Goal: Check status: Check status

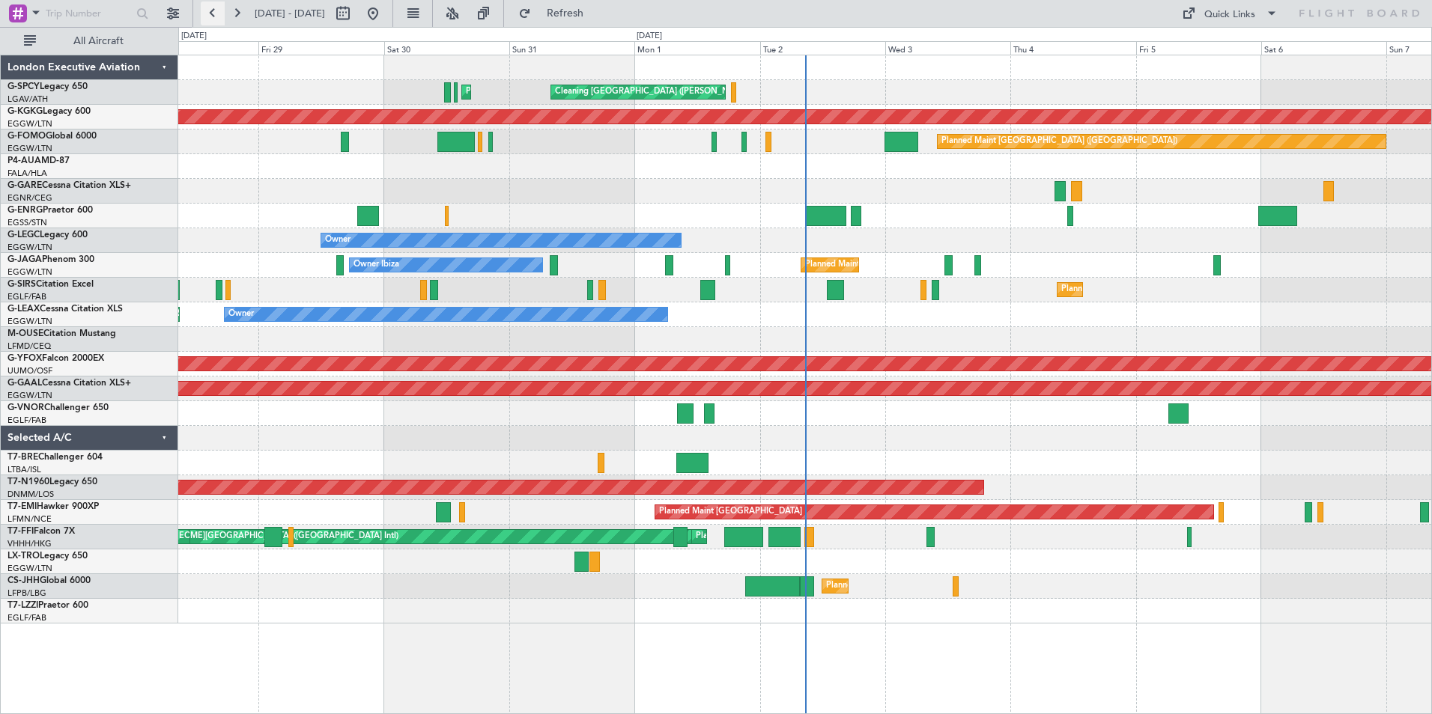
click at [212, 14] on button at bounding box center [213, 13] width 24 height 24
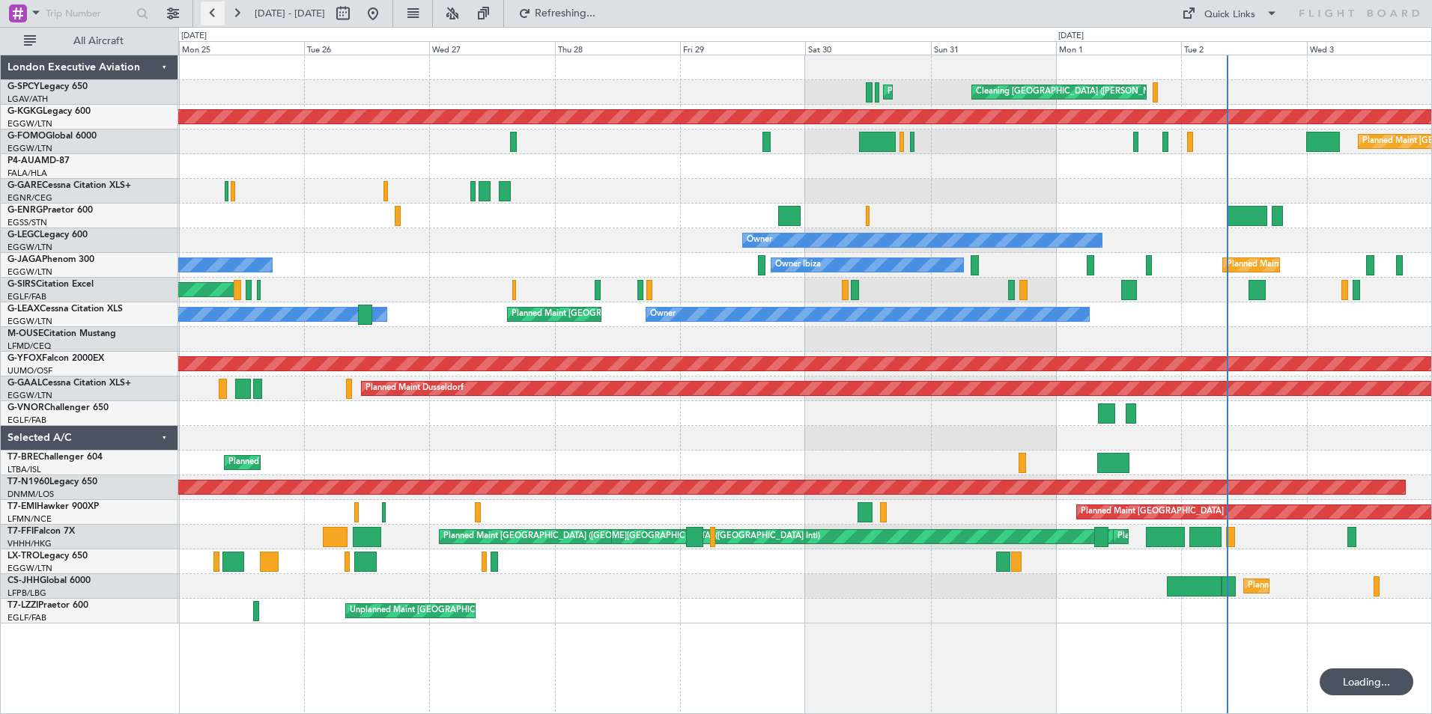
click at [212, 14] on button at bounding box center [213, 13] width 24 height 24
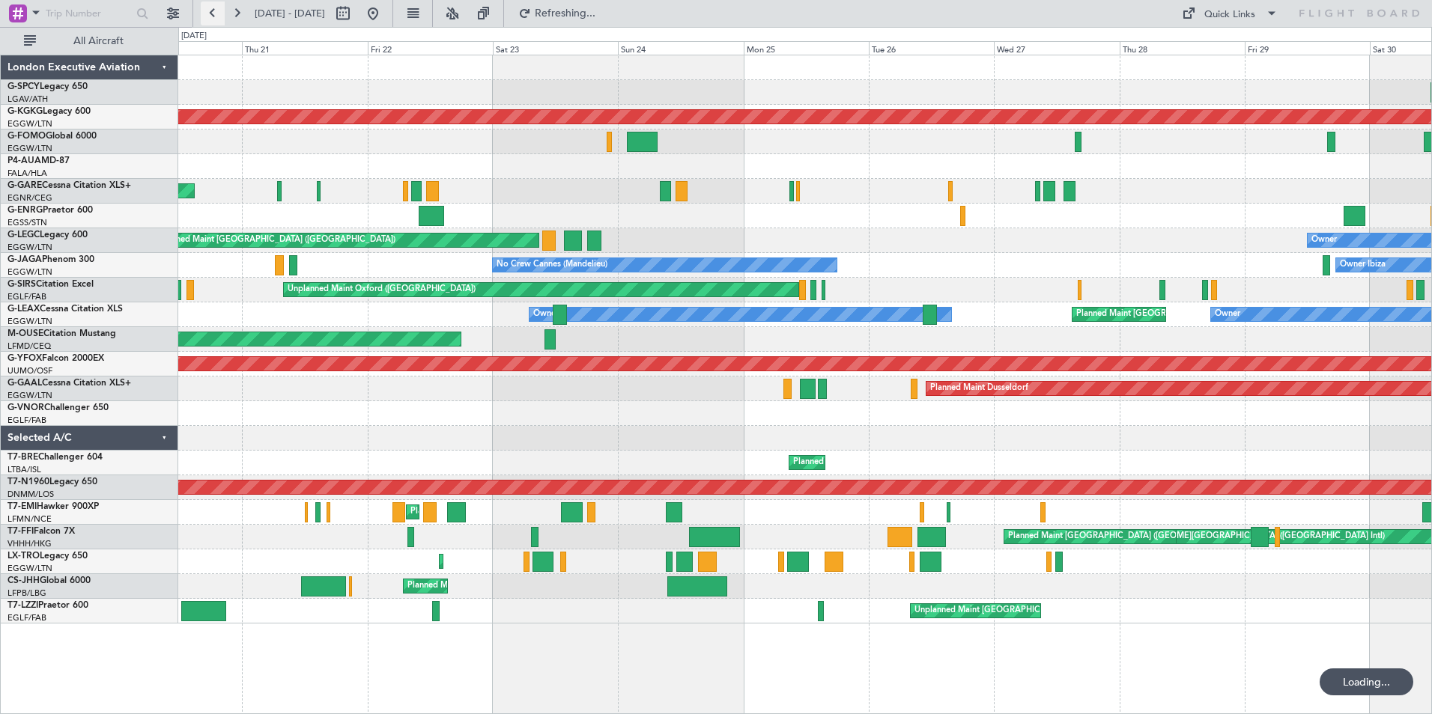
click at [212, 14] on button at bounding box center [213, 13] width 24 height 24
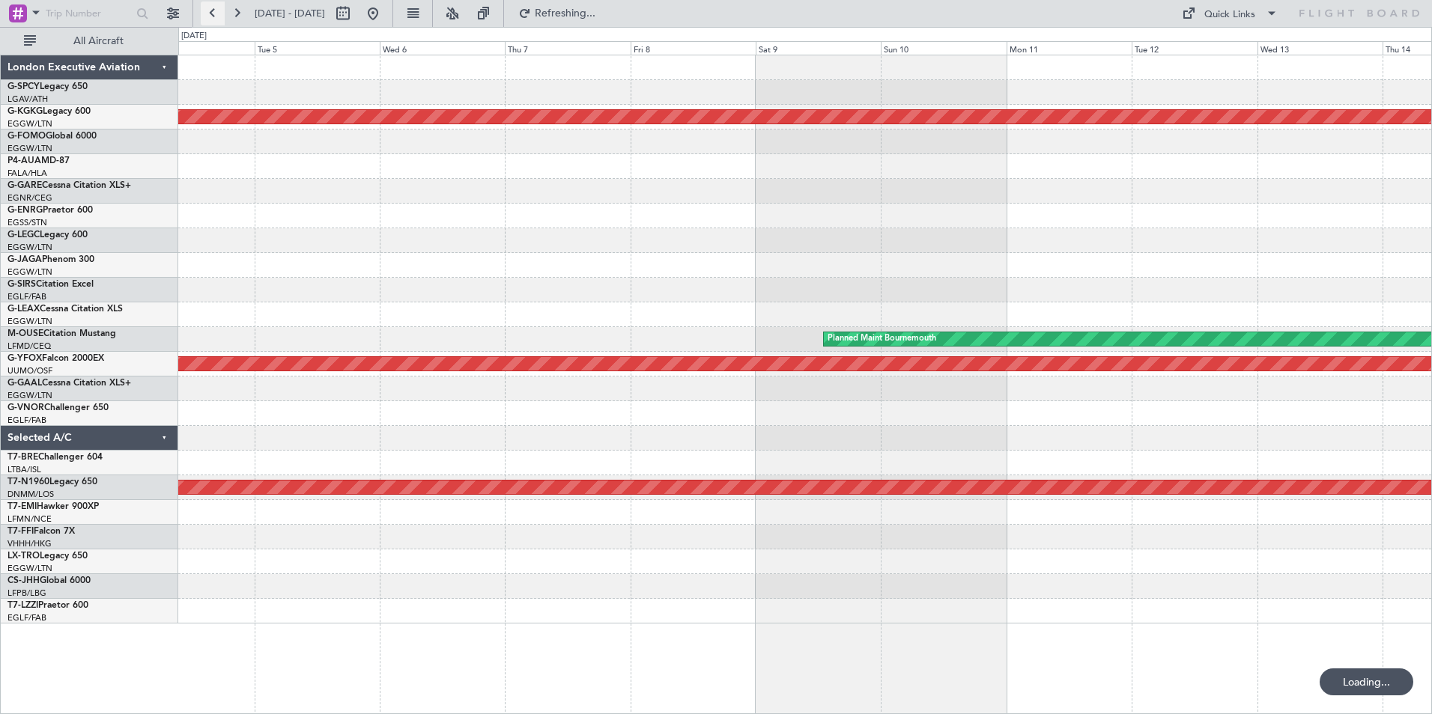
click at [212, 14] on button at bounding box center [213, 13] width 24 height 24
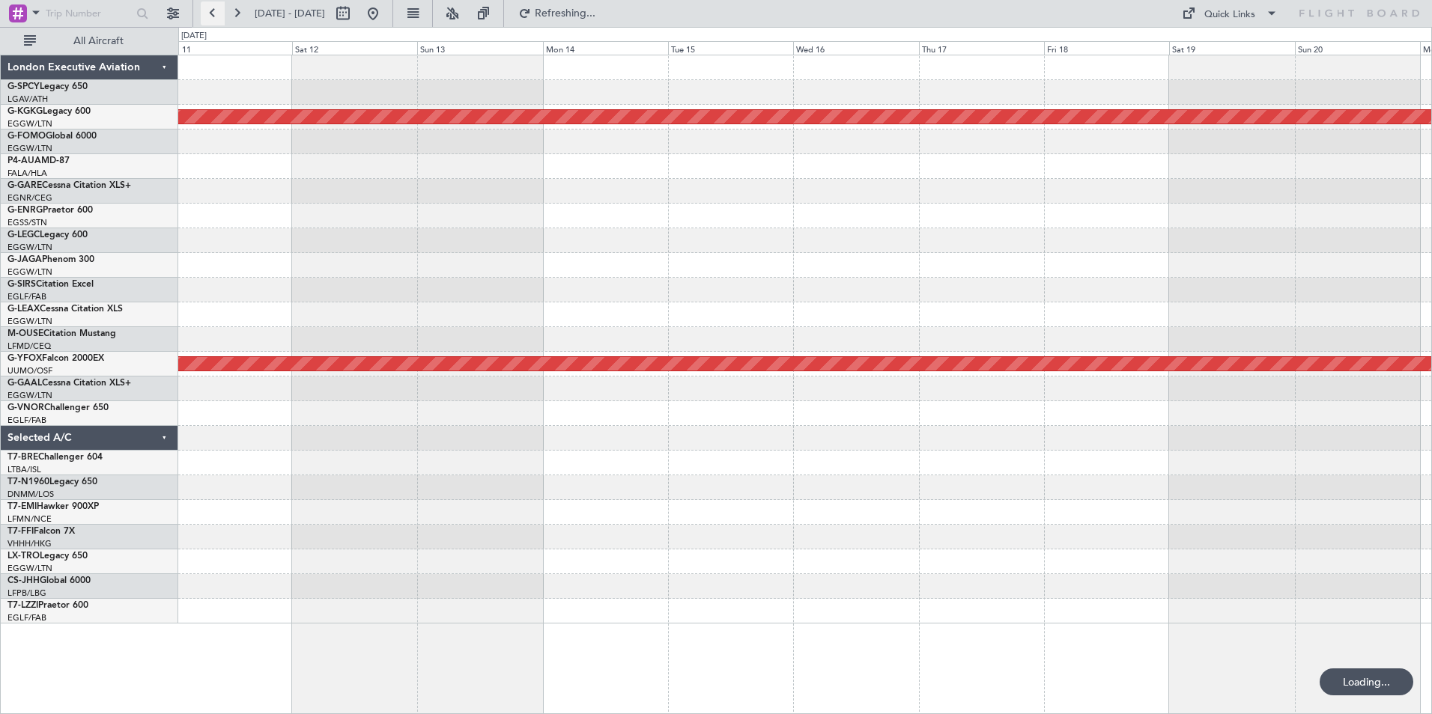
click at [212, 14] on button at bounding box center [213, 13] width 24 height 24
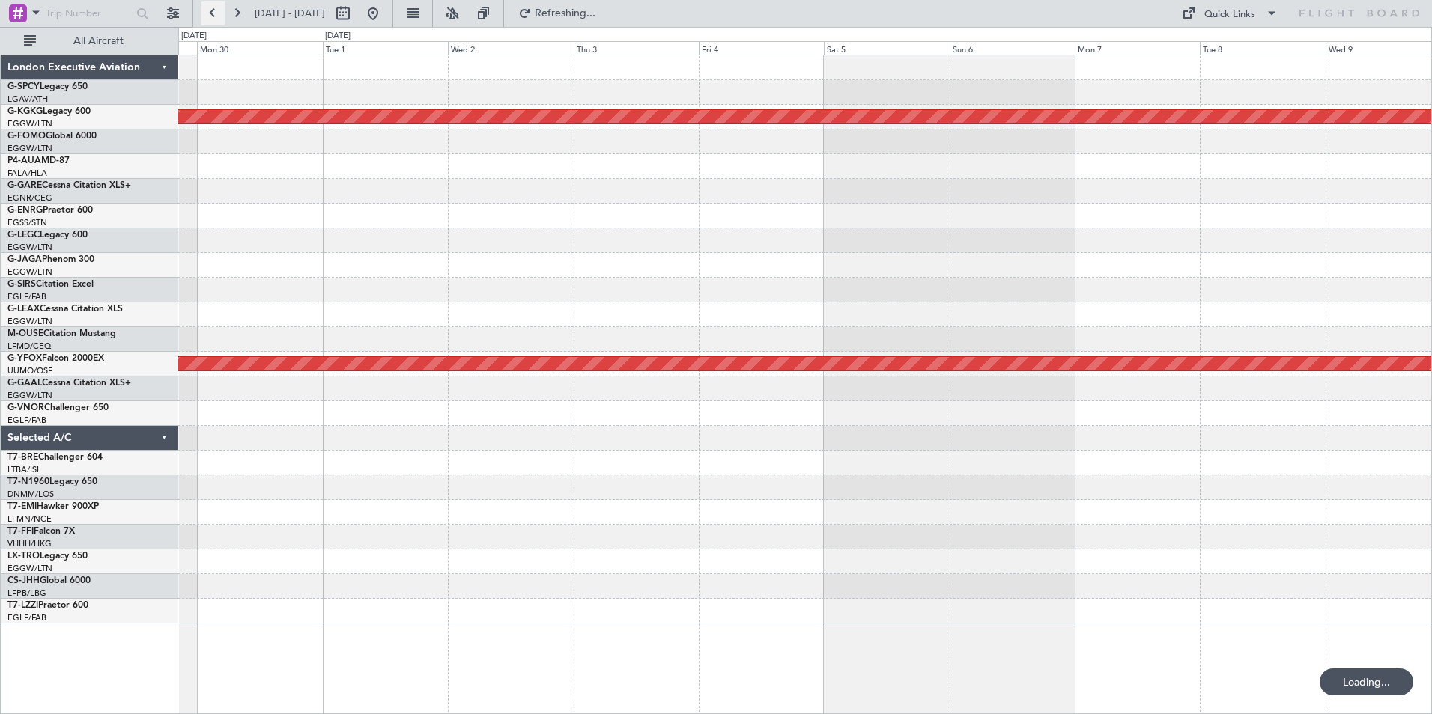
click at [212, 14] on button at bounding box center [213, 13] width 24 height 24
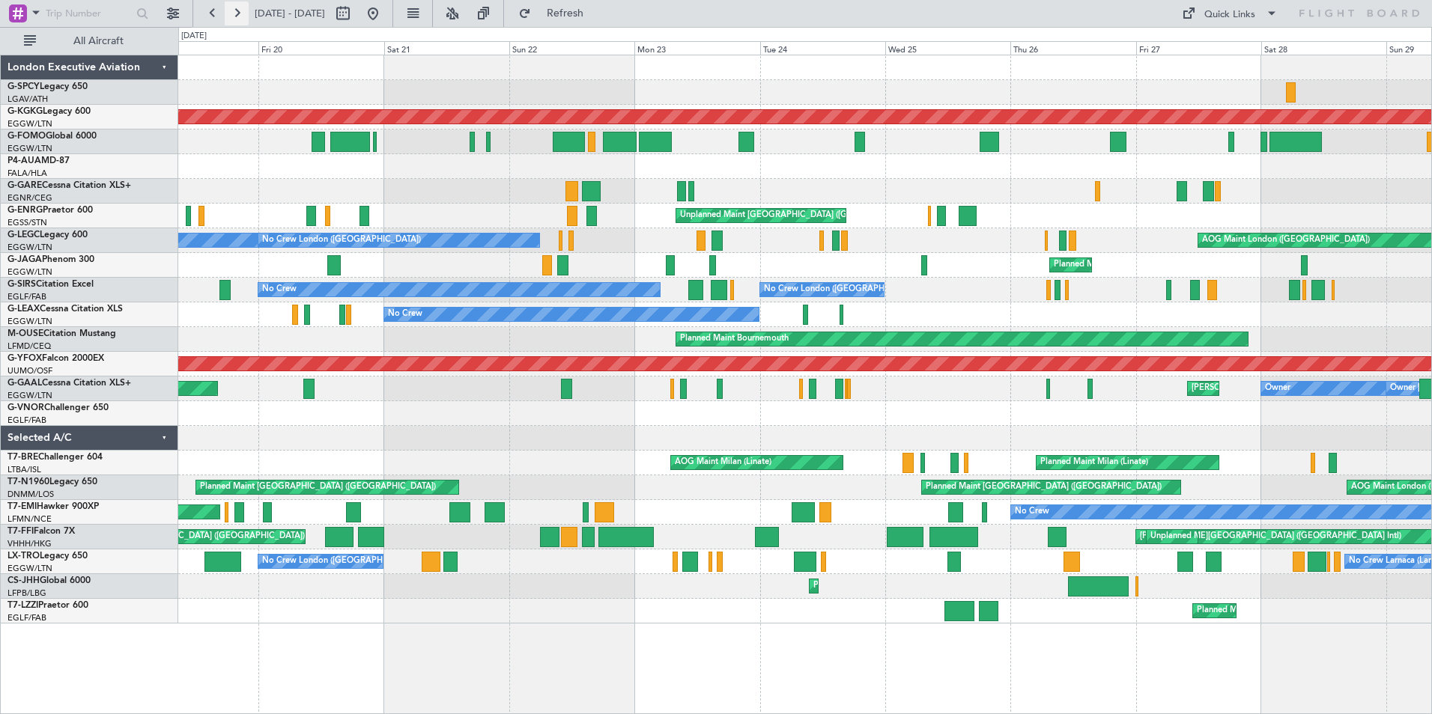
click at [235, 7] on button at bounding box center [237, 13] width 24 height 24
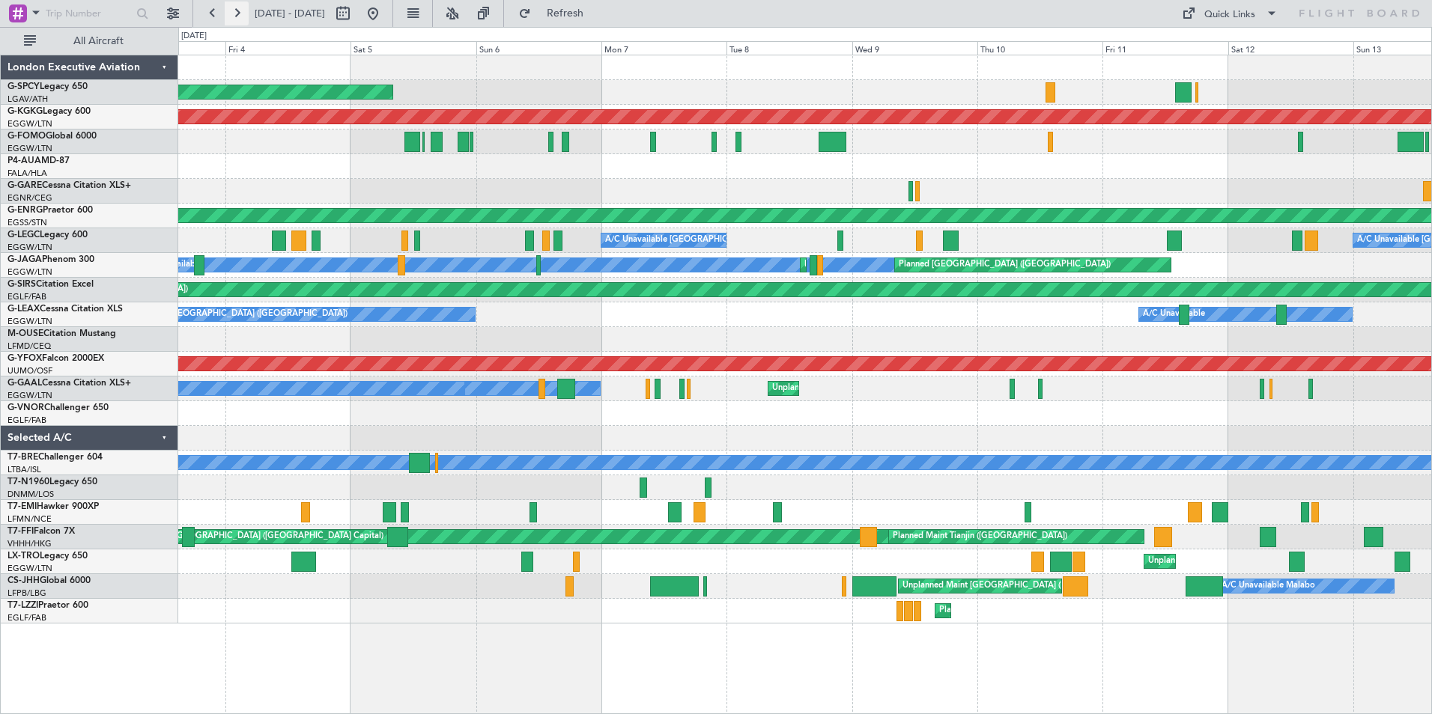
click at [235, 7] on button at bounding box center [237, 13] width 24 height 24
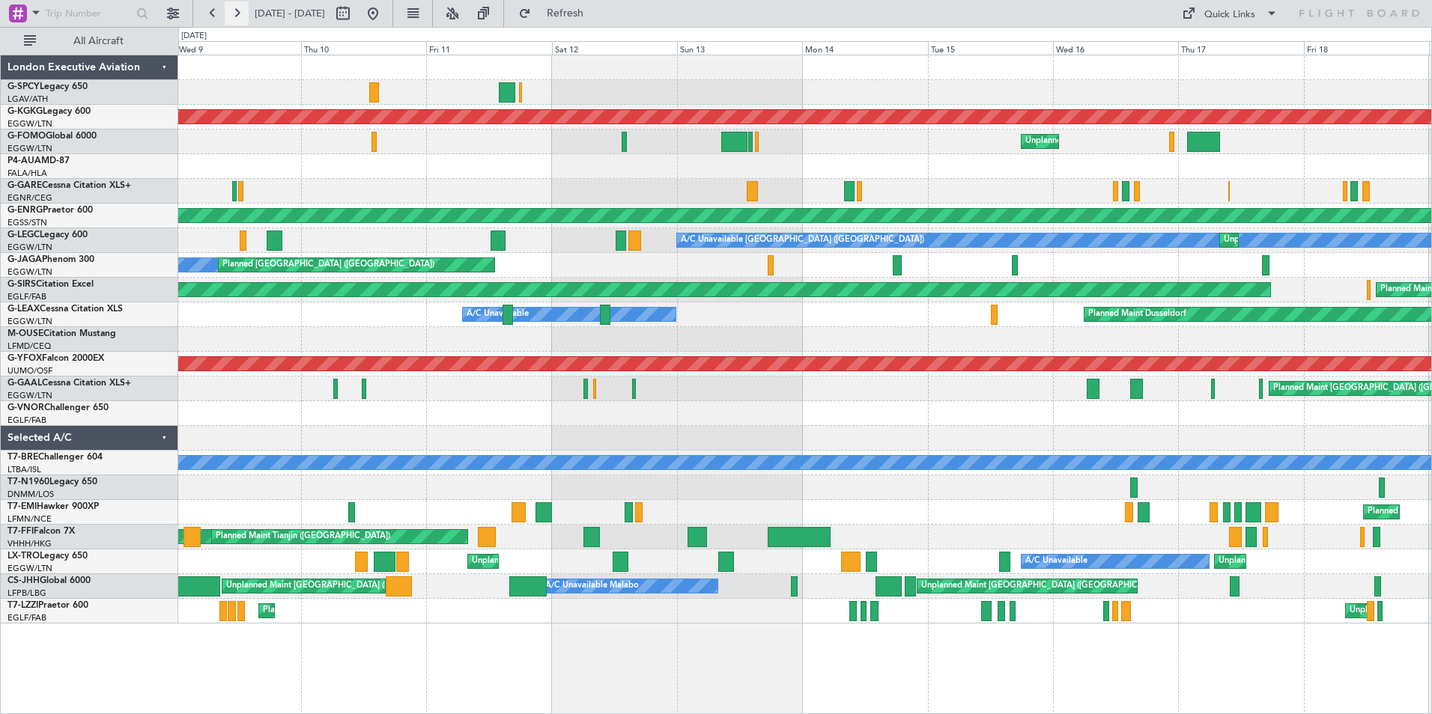
click at [235, 7] on button at bounding box center [237, 13] width 24 height 24
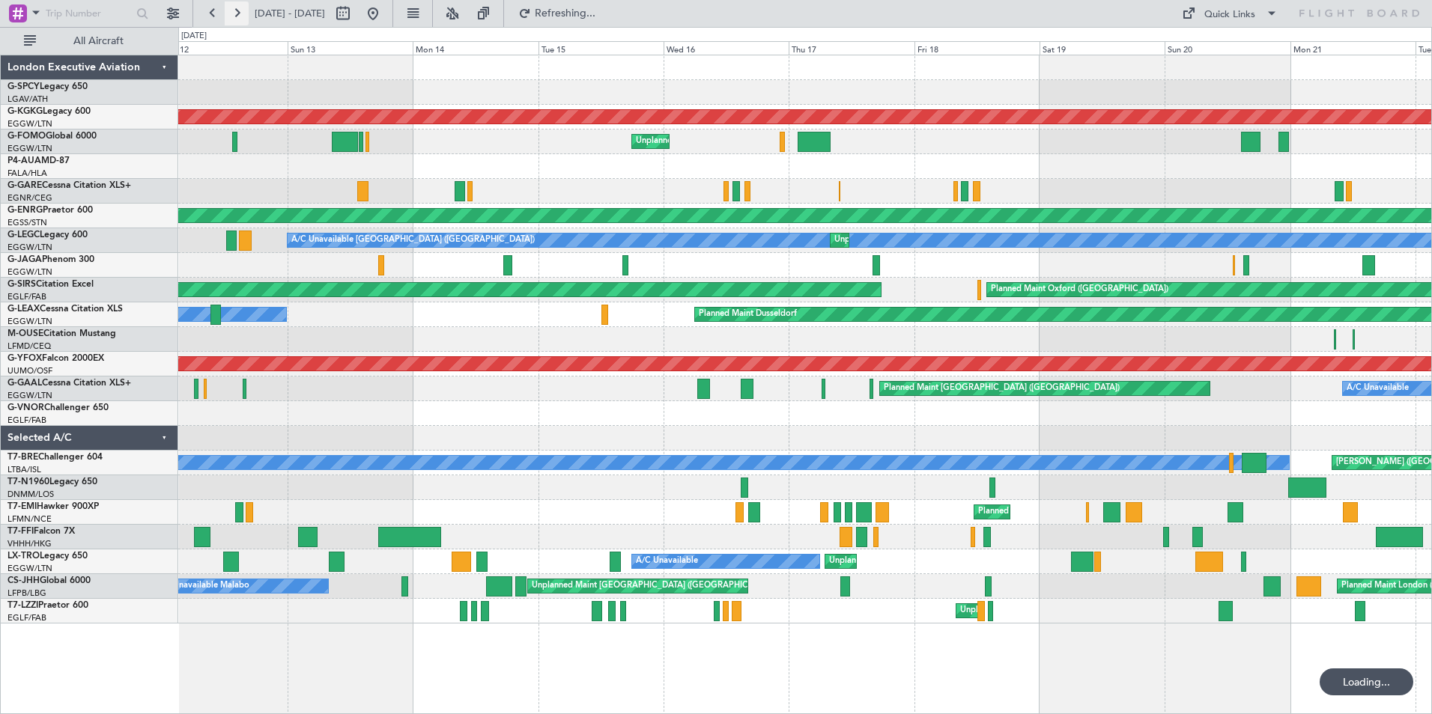
click at [235, 7] on button at bounding box center [237, 13] width 24 height 24
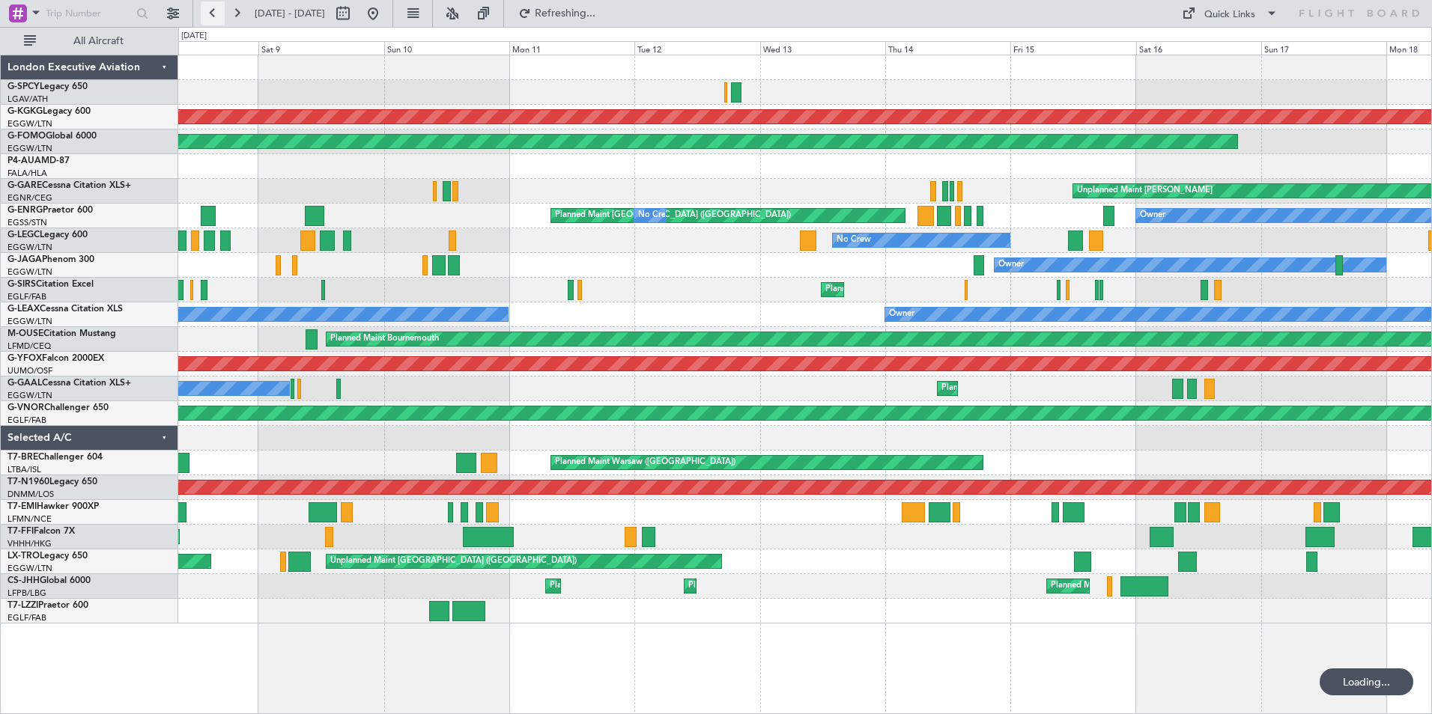
click at [208, 13] on button at bounding box center [213, 13] width 24 height 24
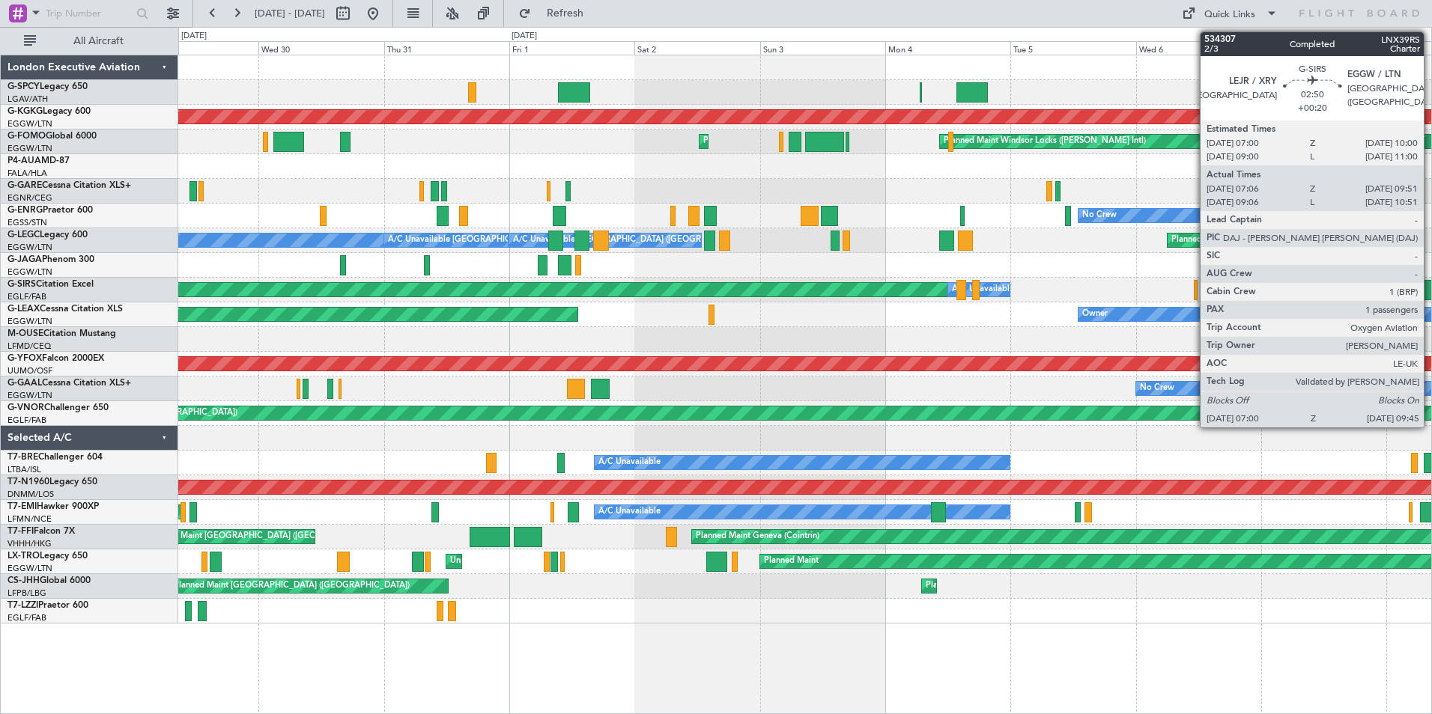
click at [1430, 294] on div at bounding box center [1429, 290] width 15 height 20
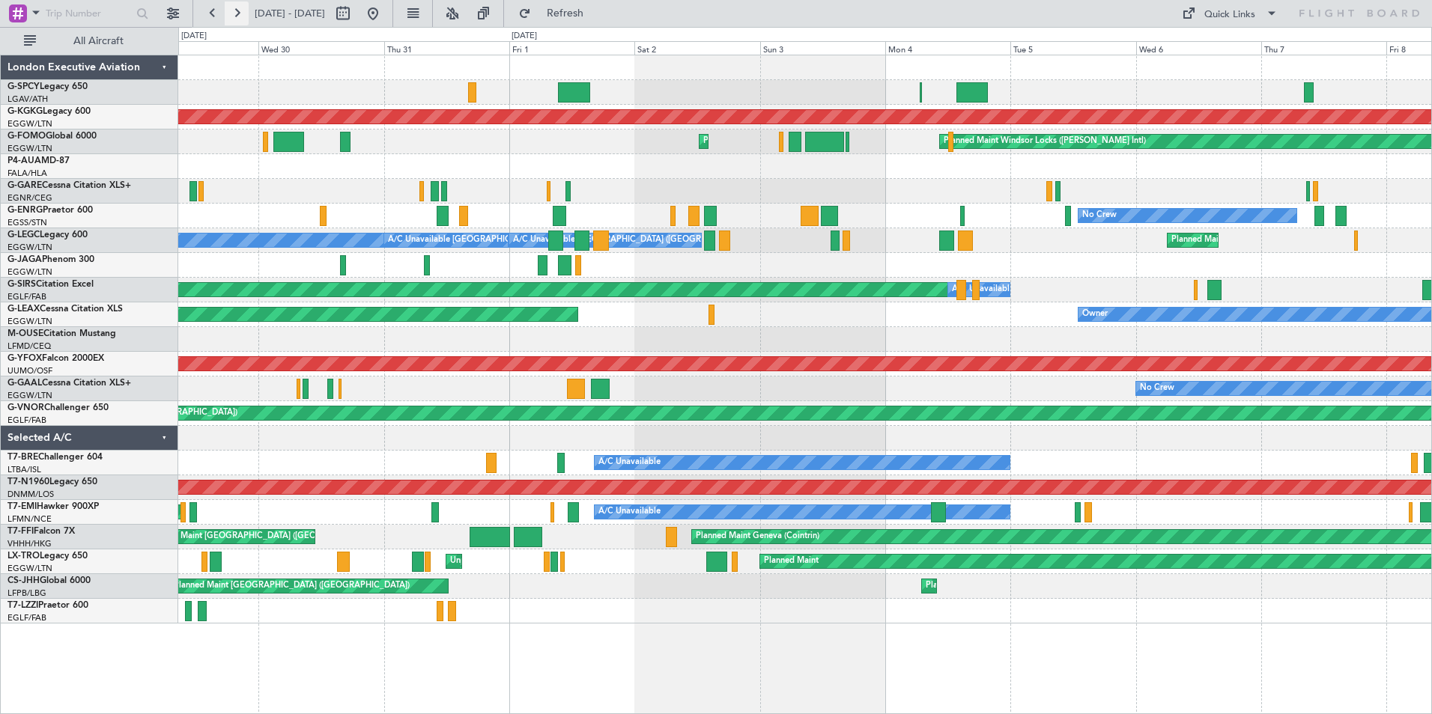
click at [239, 12] on button at bounding box center [237, 13] width 24 height 24
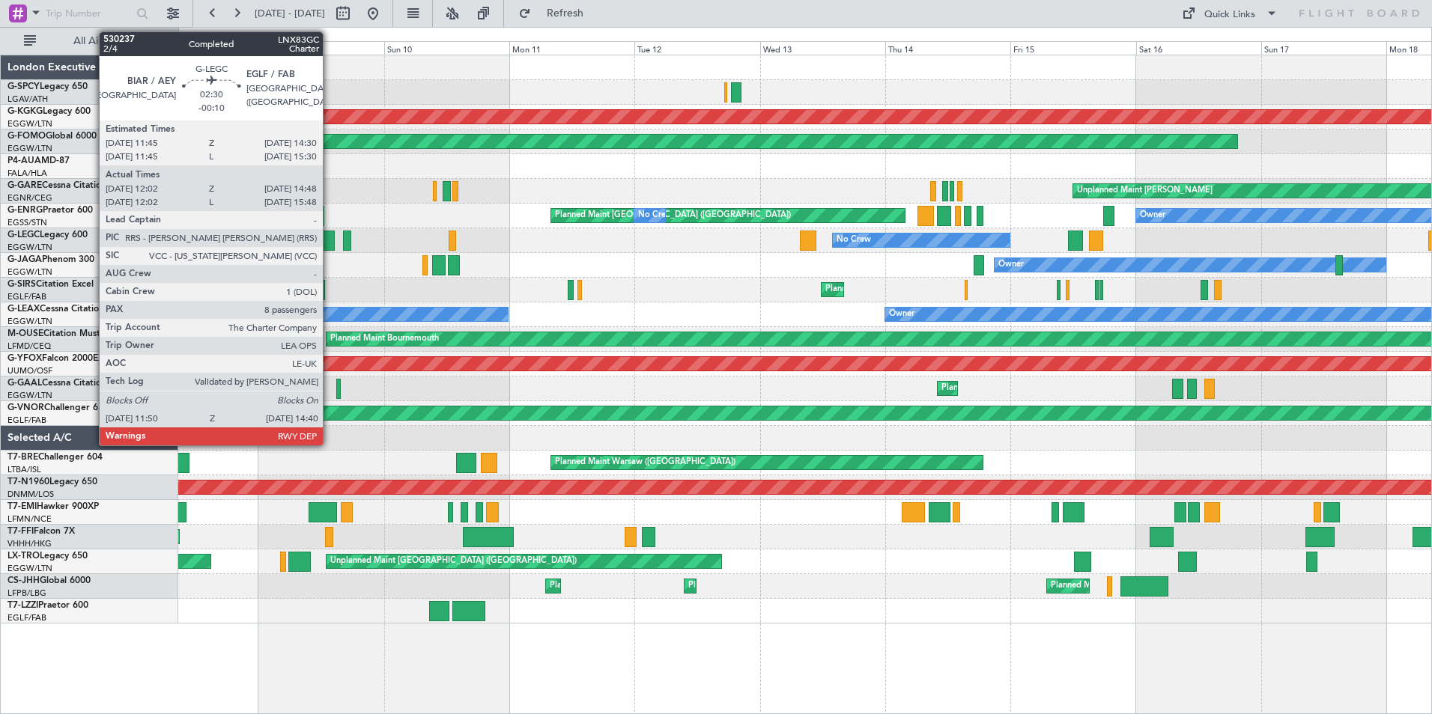
click at [329, 241] on div at bounding box center [327, 241] width 15 height 20
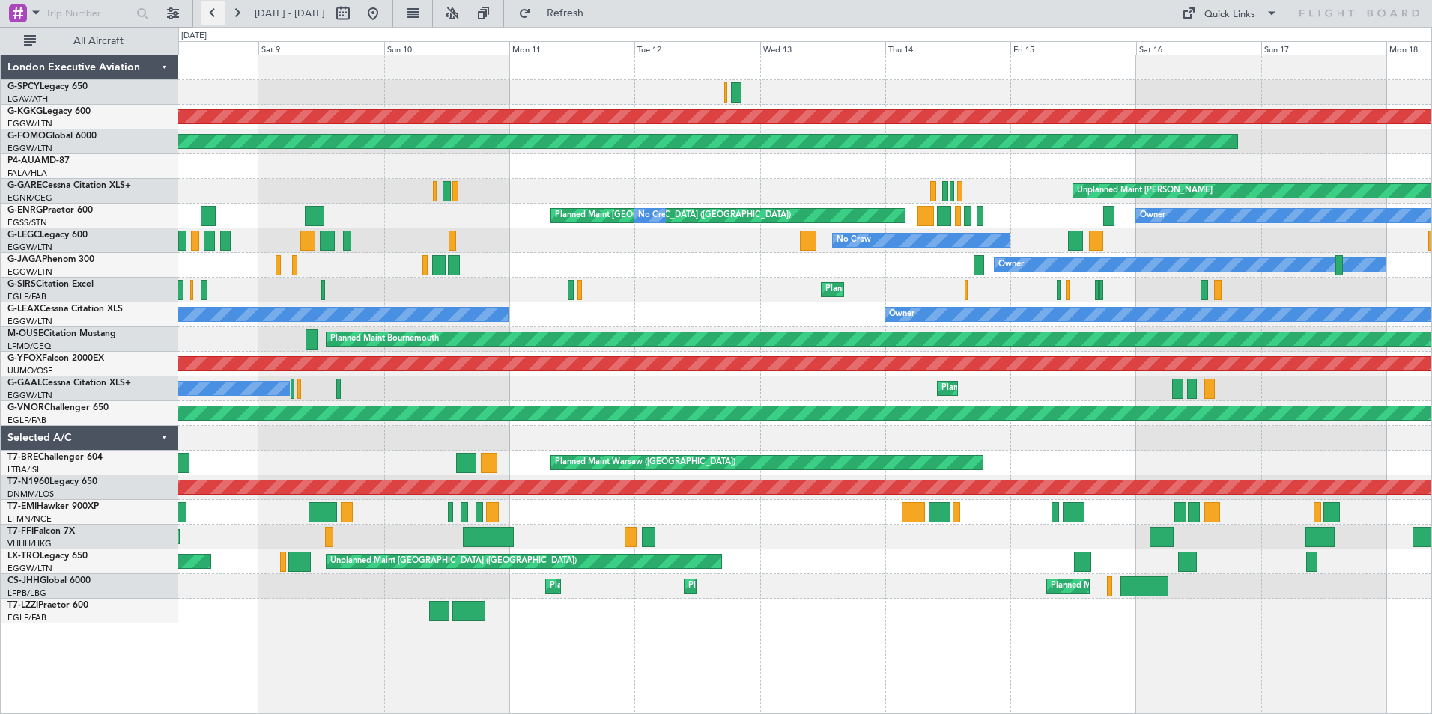
click at [217, 16] on button at bounding box center [213, 13] width 24 height 24
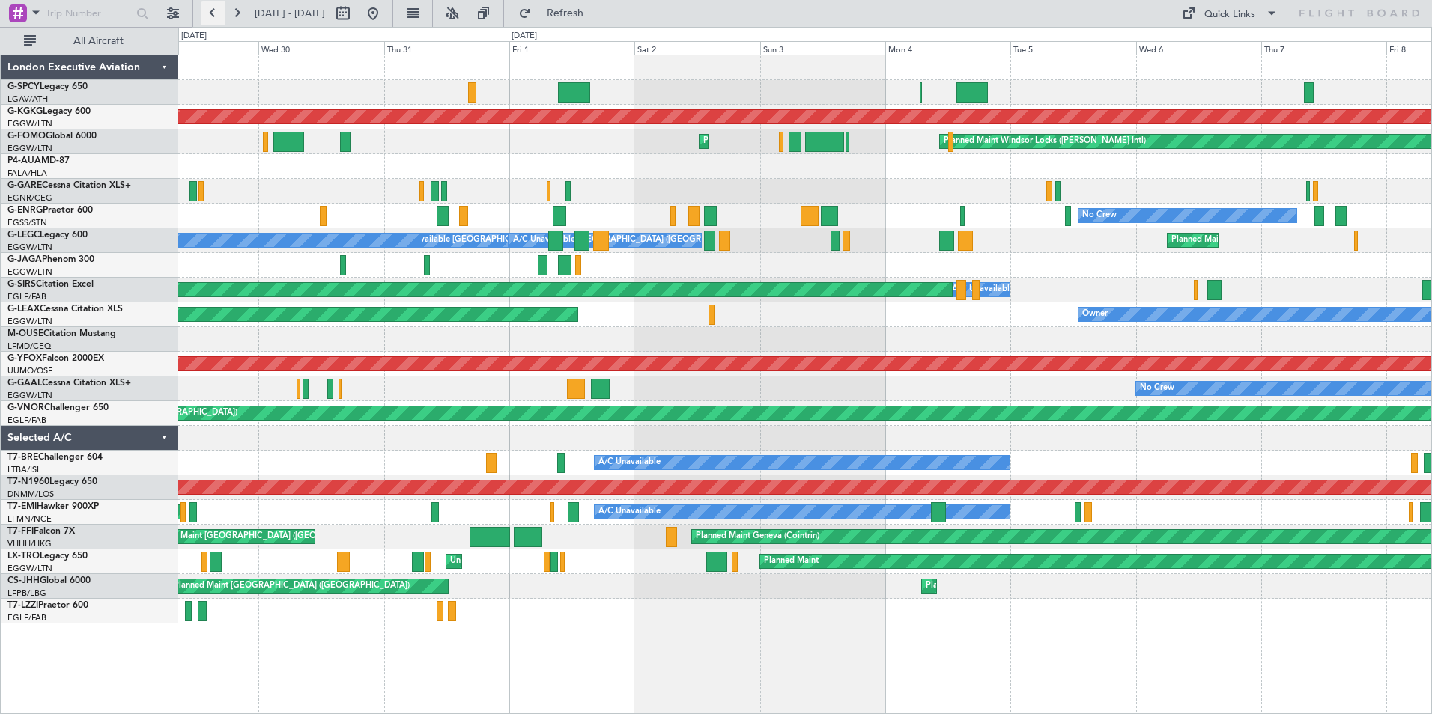
click at [217, 16] on button at bounding box center [213, 13] width 24 height 24
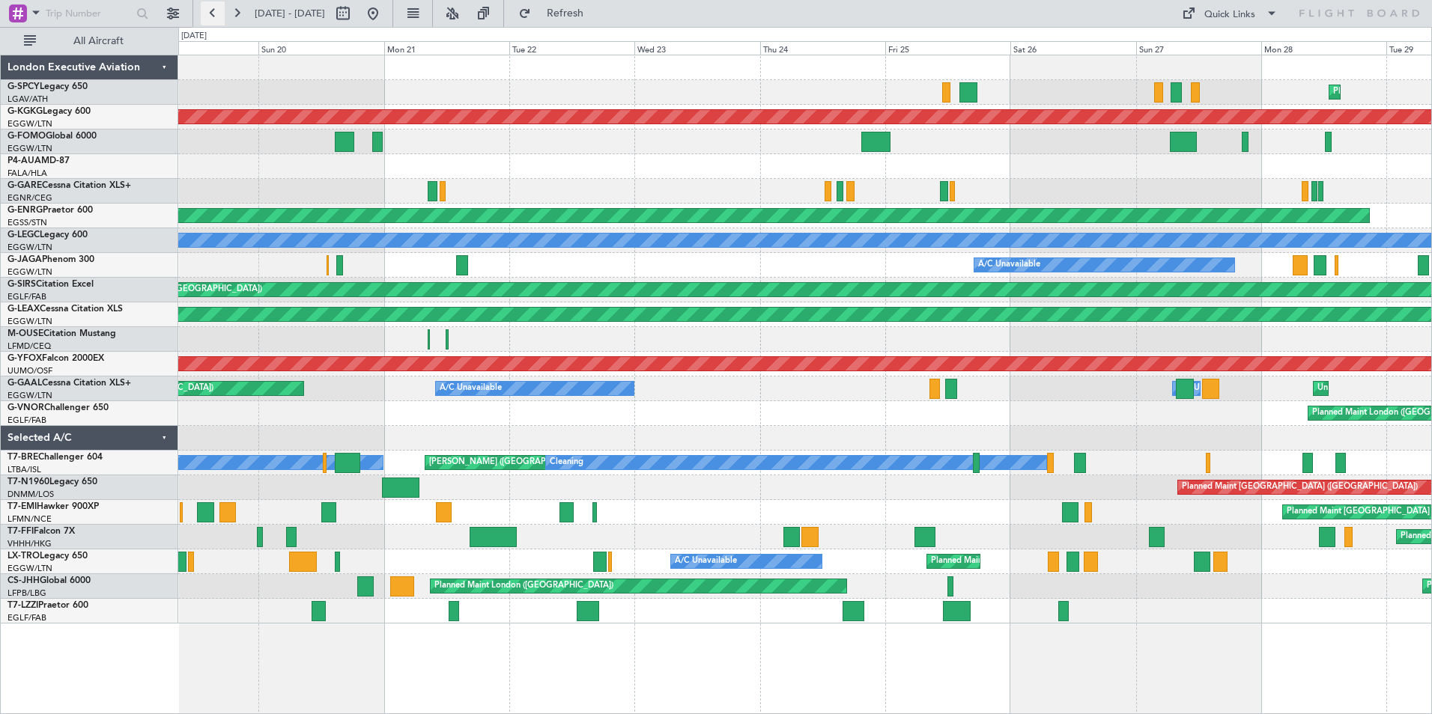
click at [207, 14] on button at bounding box center [213, 13] width 24 height 24
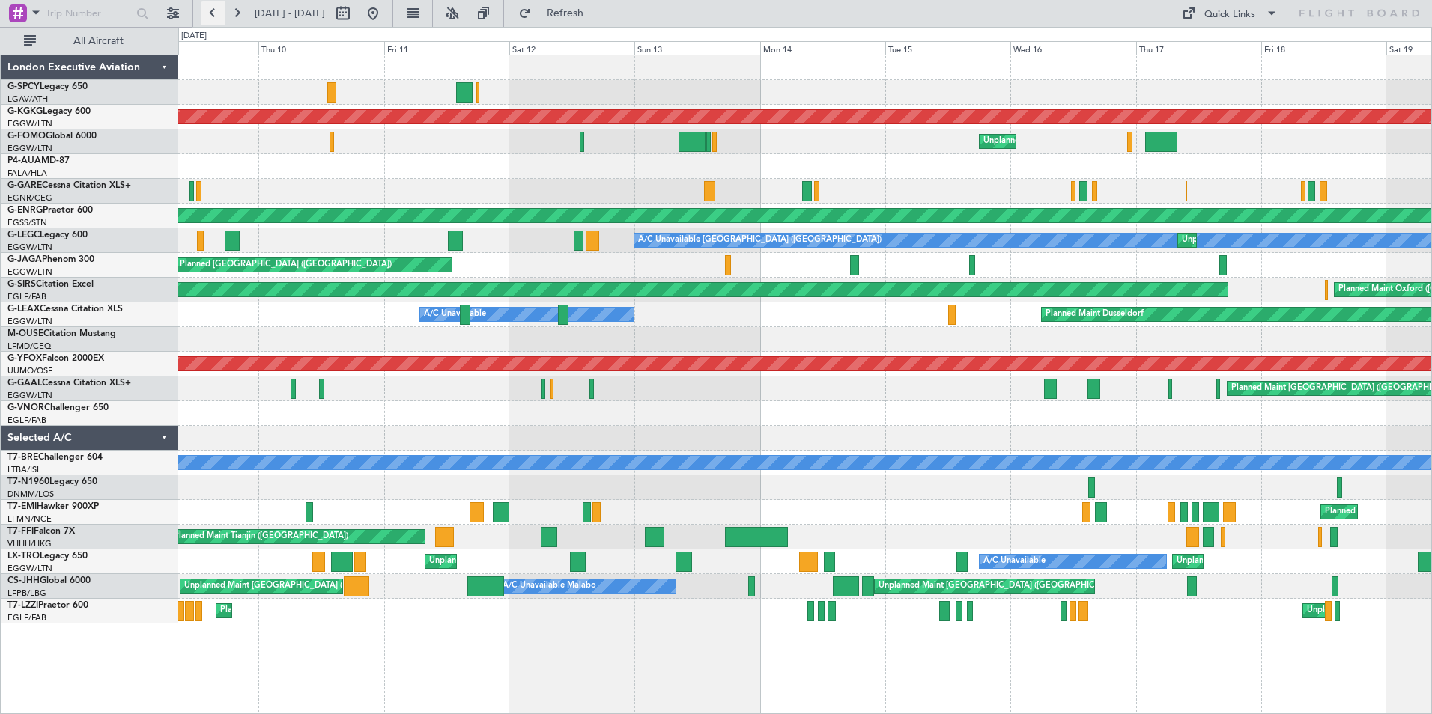
click at [220, 13] on button at bounding box center [213, 13] width 24 height 24
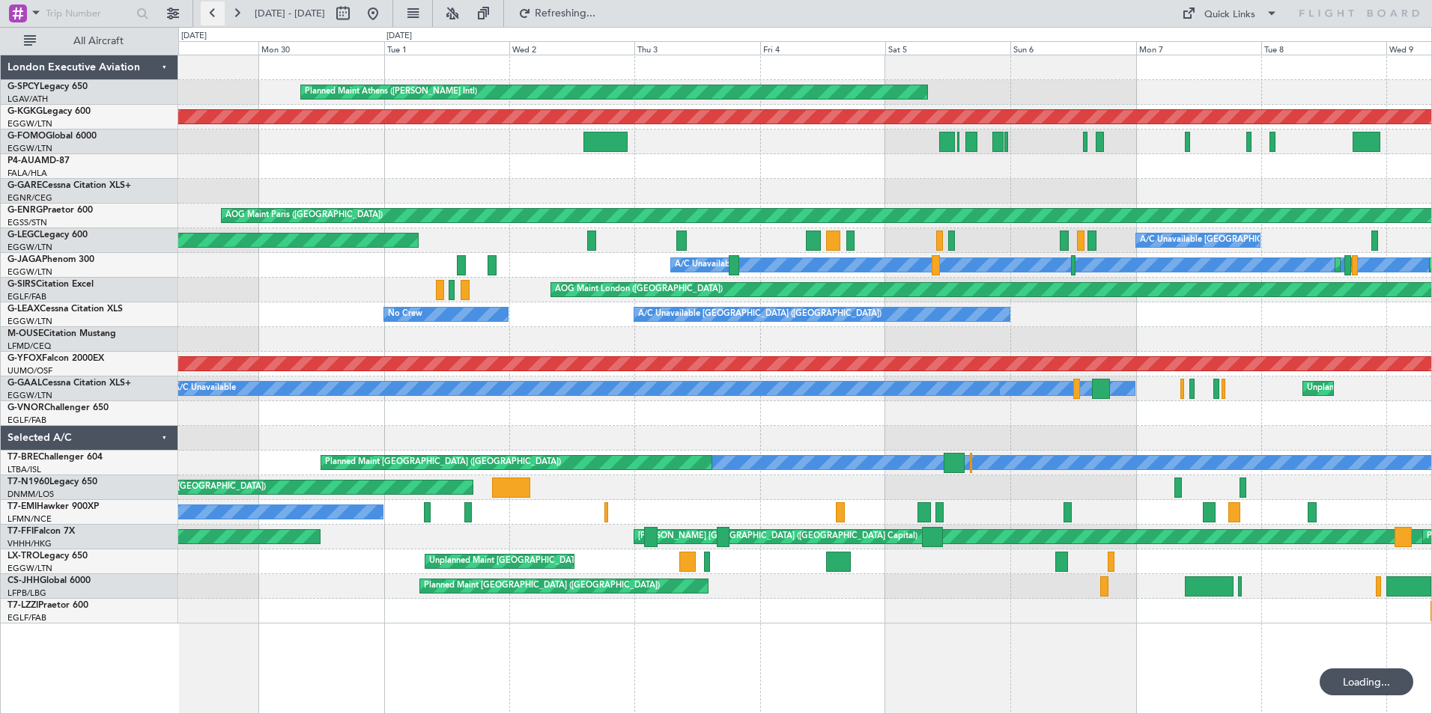
click at [220, 13] on button at bounding box center [213, 13] width 24 height 24
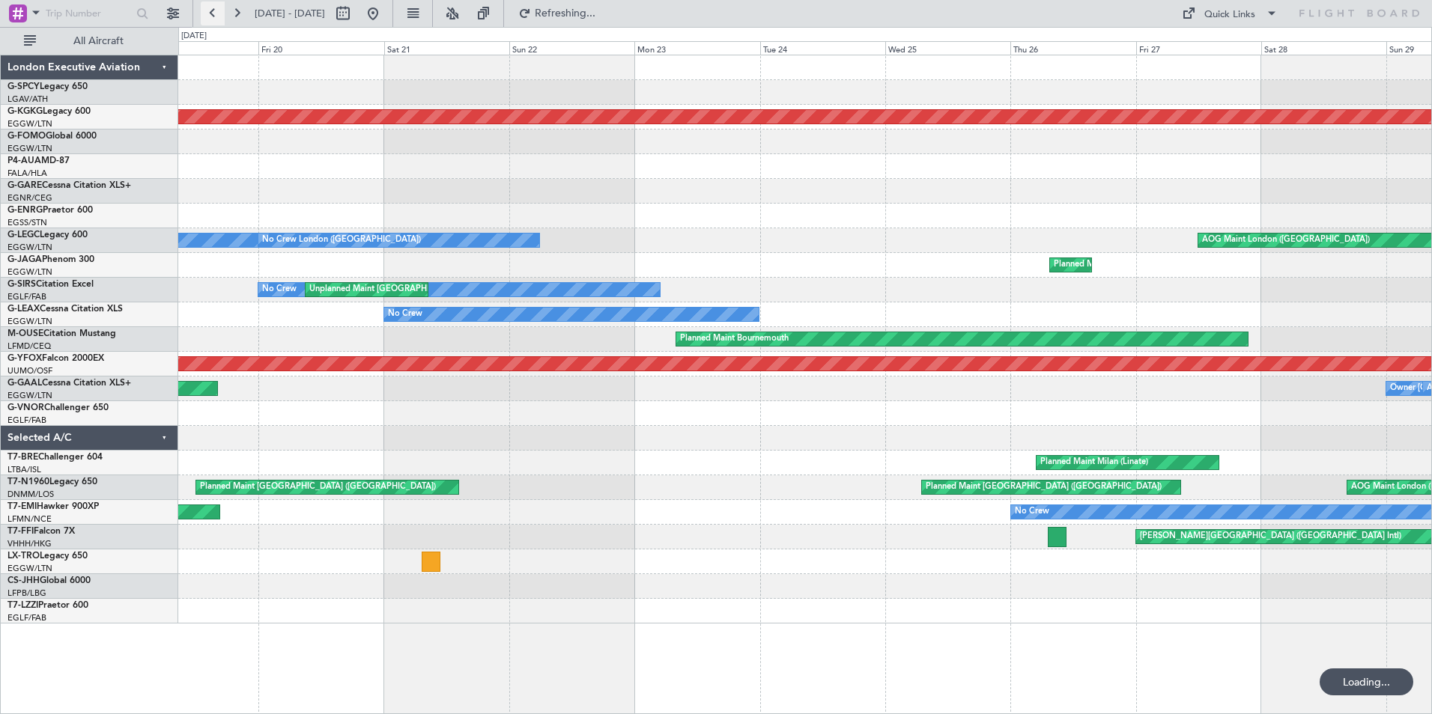
click at [220, 13] on button at bounding box center [213, 13] width 24 height 24
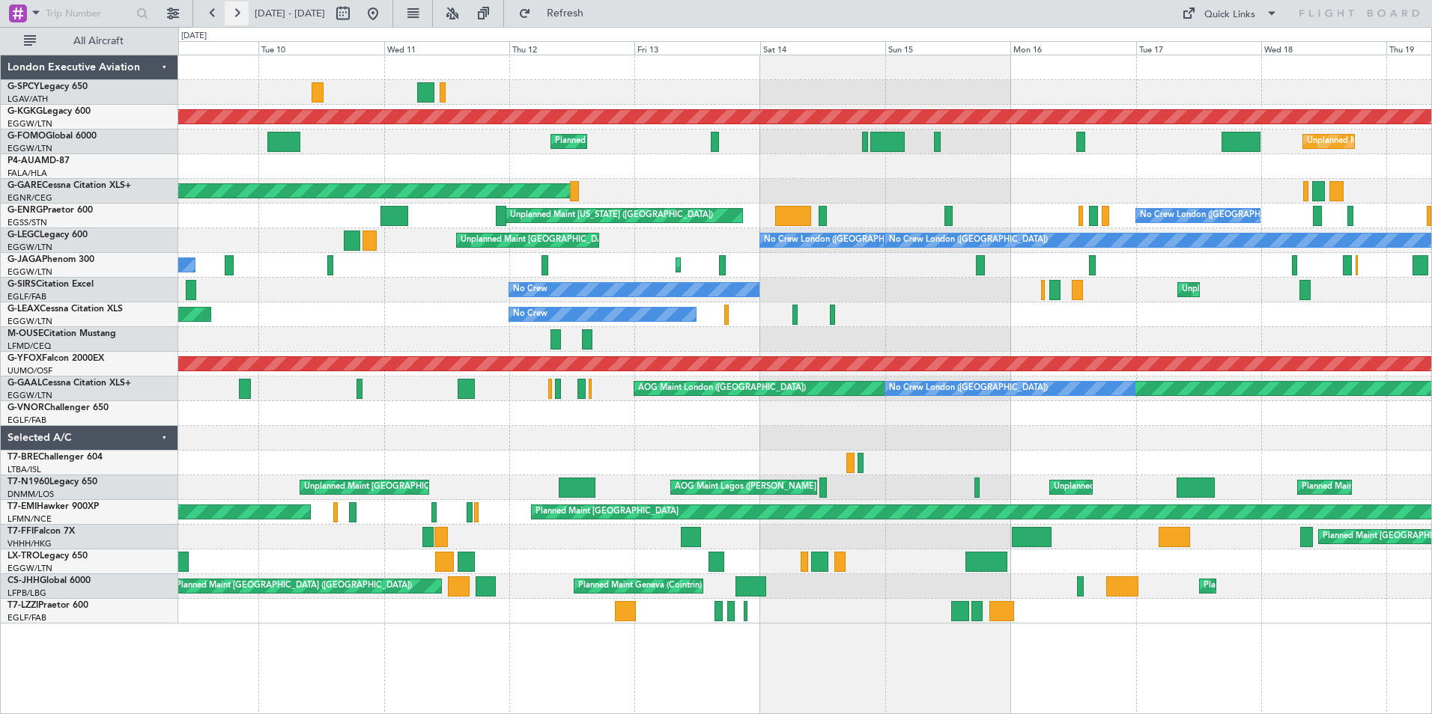
click at [237, 15] on button at bounding box center [237, 13] width 24 height 24
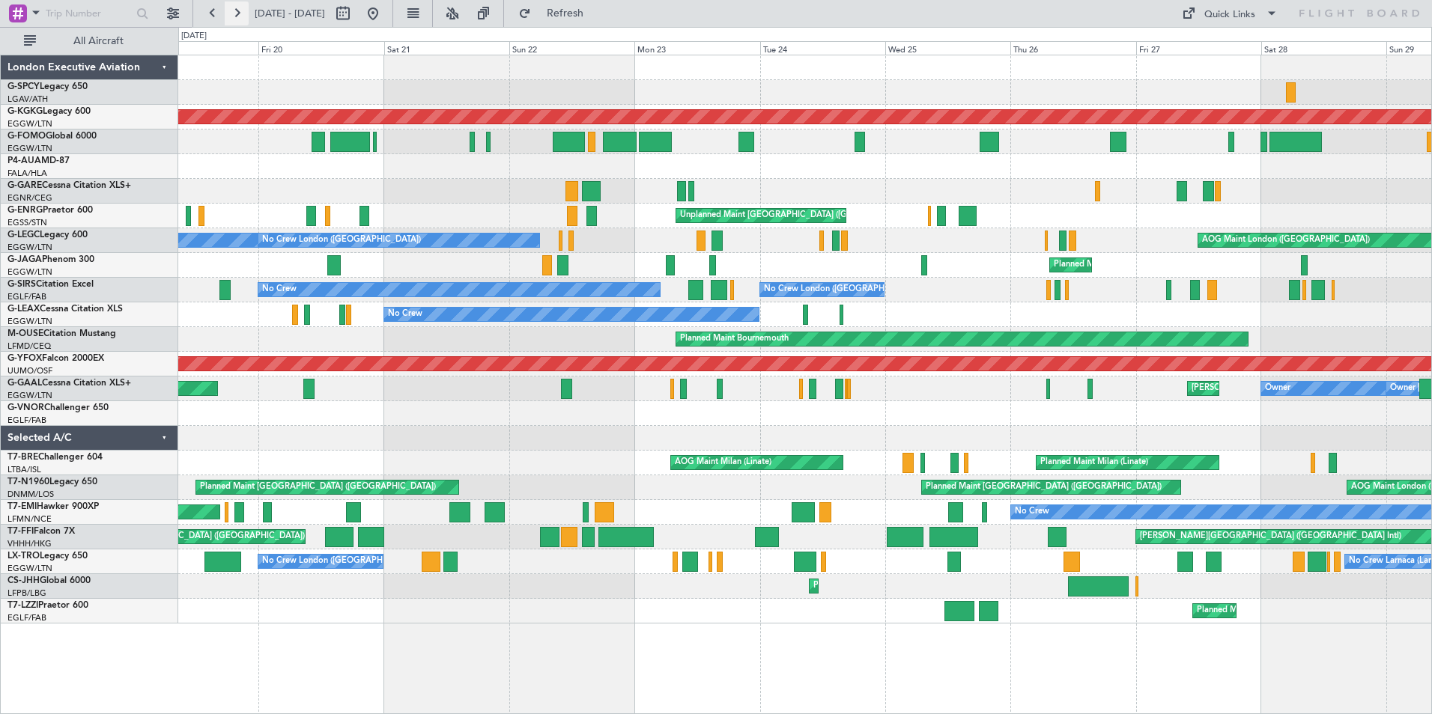
click at [235, 17] on button at bounding box center [237, 13] width 24 height 24
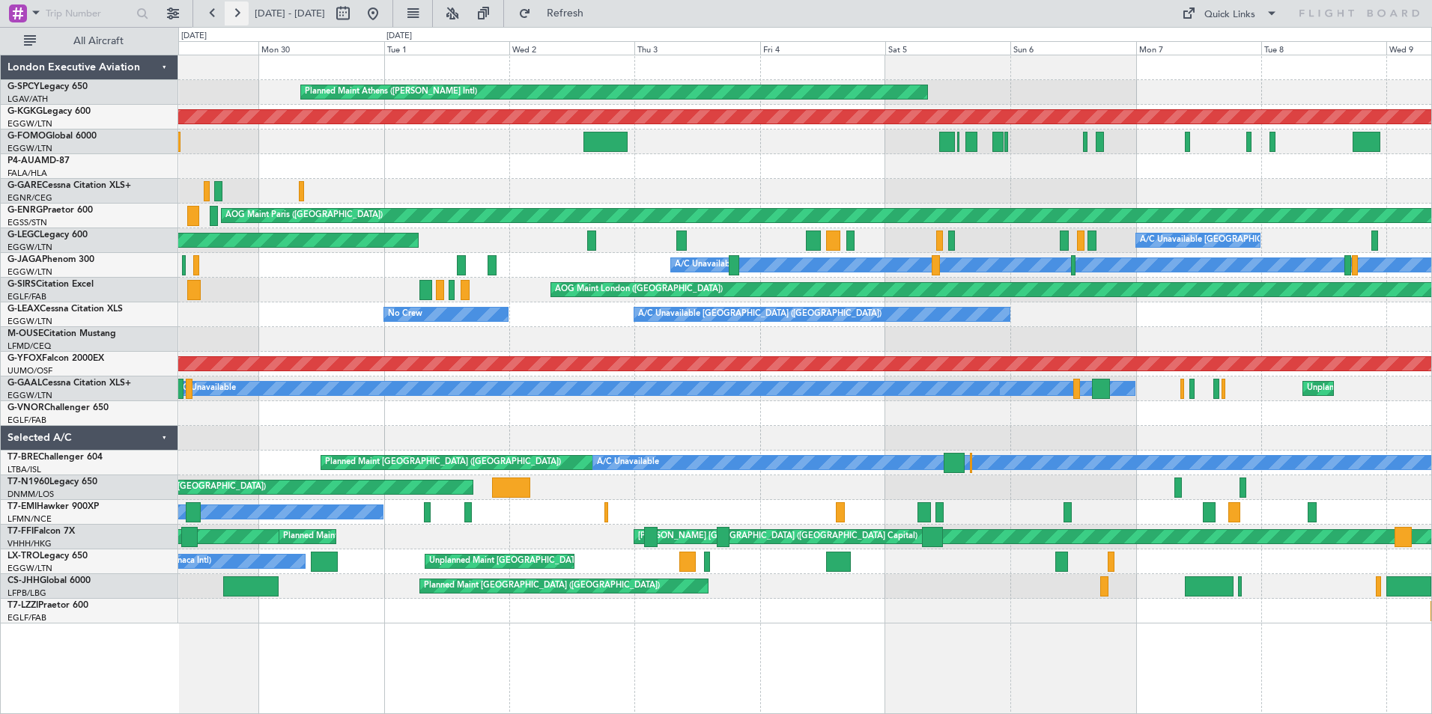
click at [235, 10] on button at bounding box center [237, 13] width 24 height 24
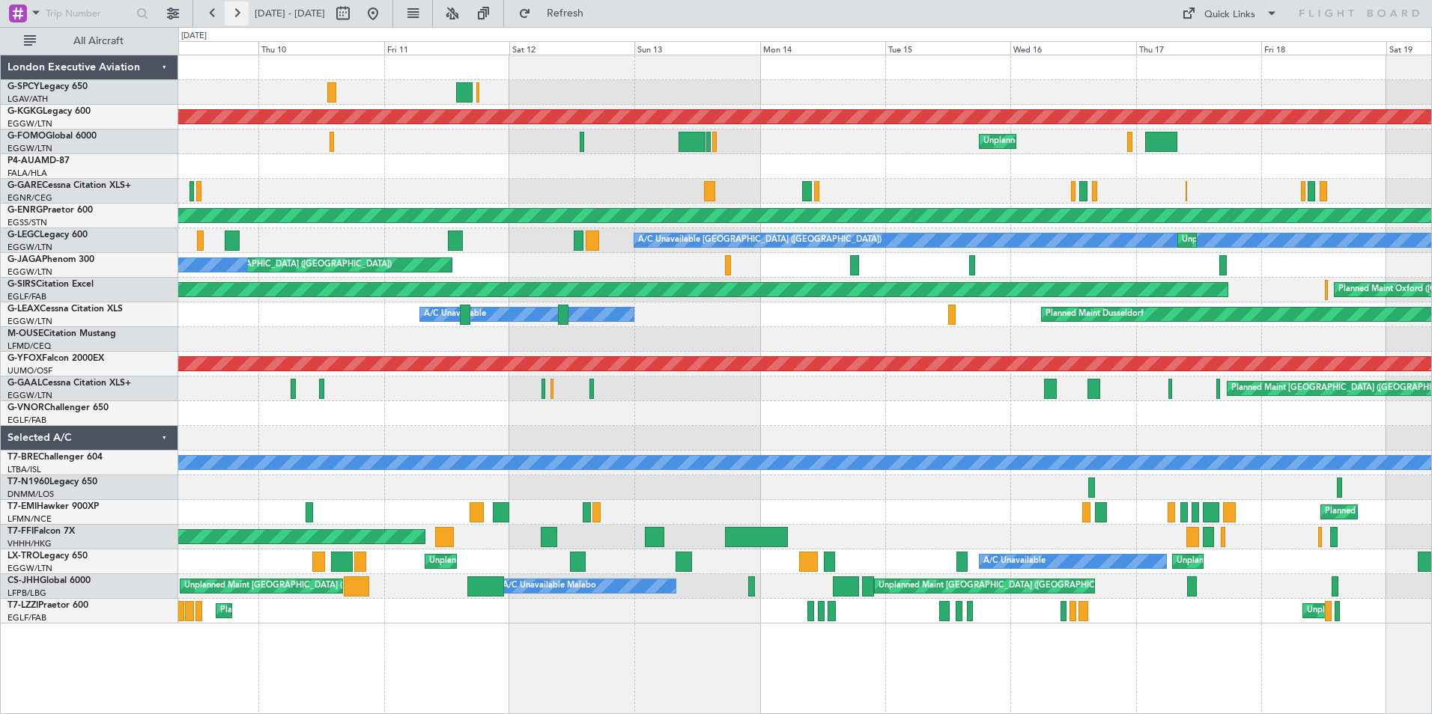
click at [240, 10] on button at bounding box center [237, 13] width 24 height 24
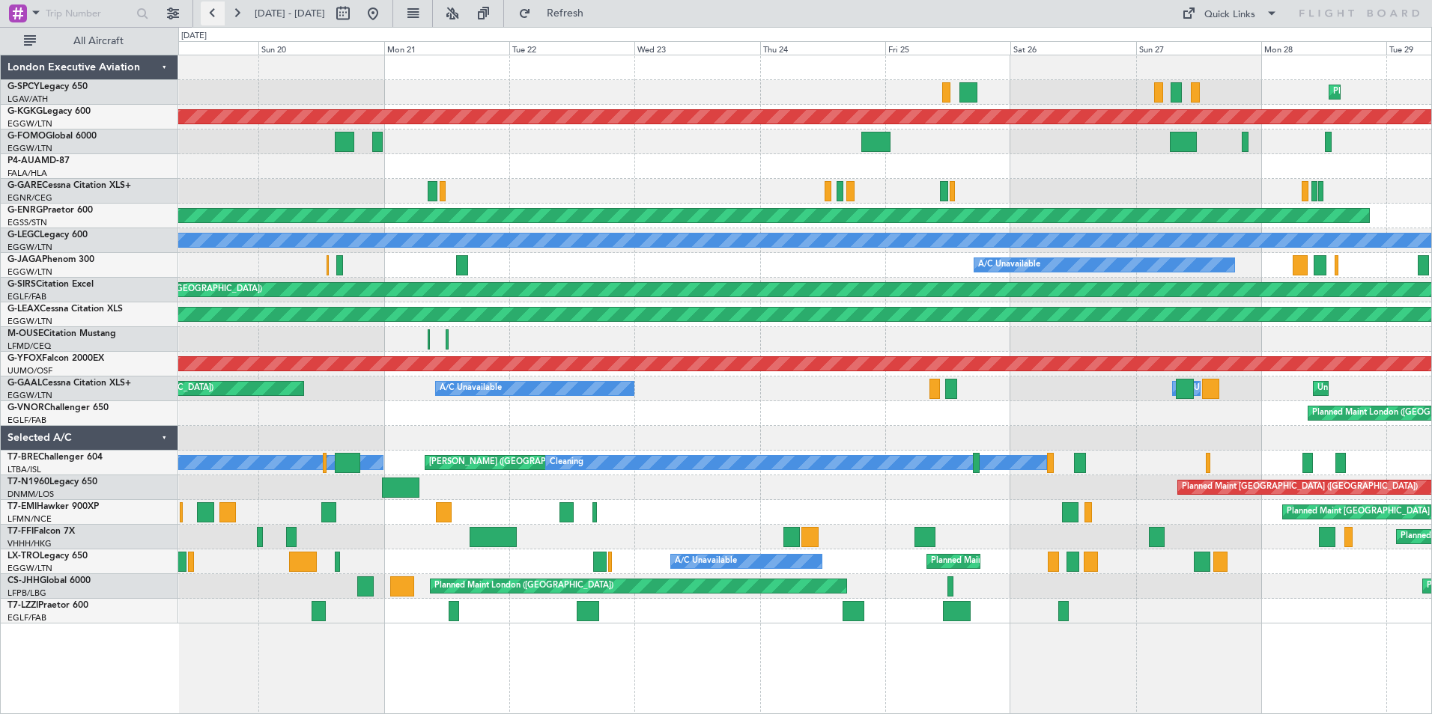
click at [216, 13] on button at bounding box center [213, 13] width 24 height 24
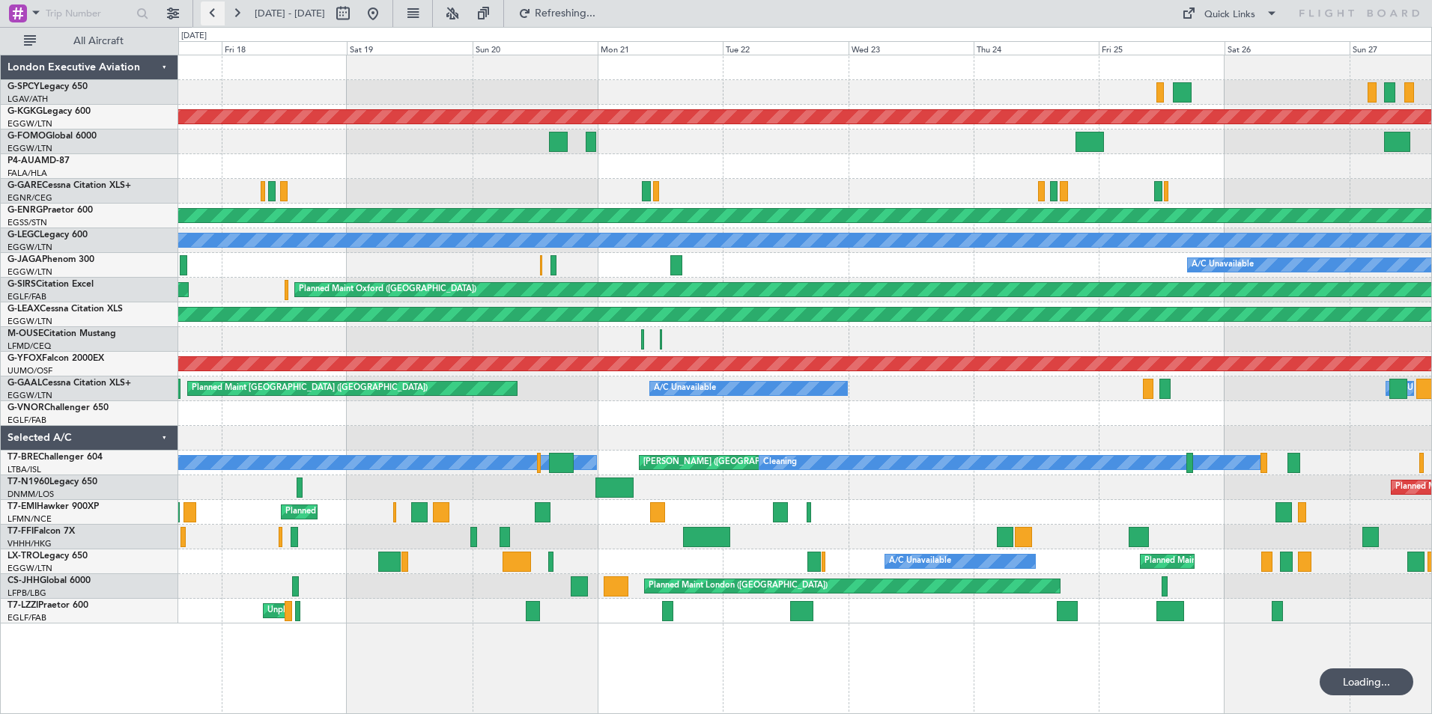
click at [216, 13] on button at bounding box center [213, 13] width 24 height 24
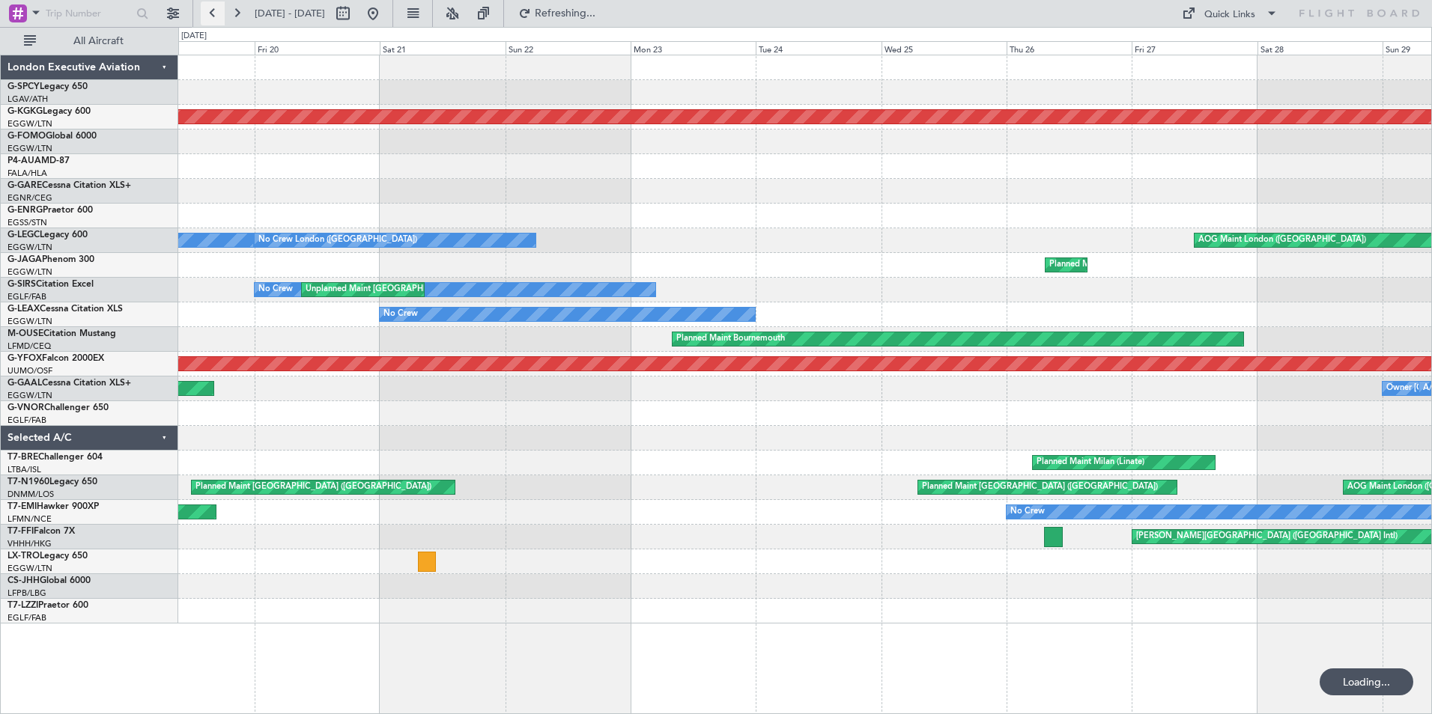
click at [216, 13] on button at bounding box center [213, 13] width 24 height 24
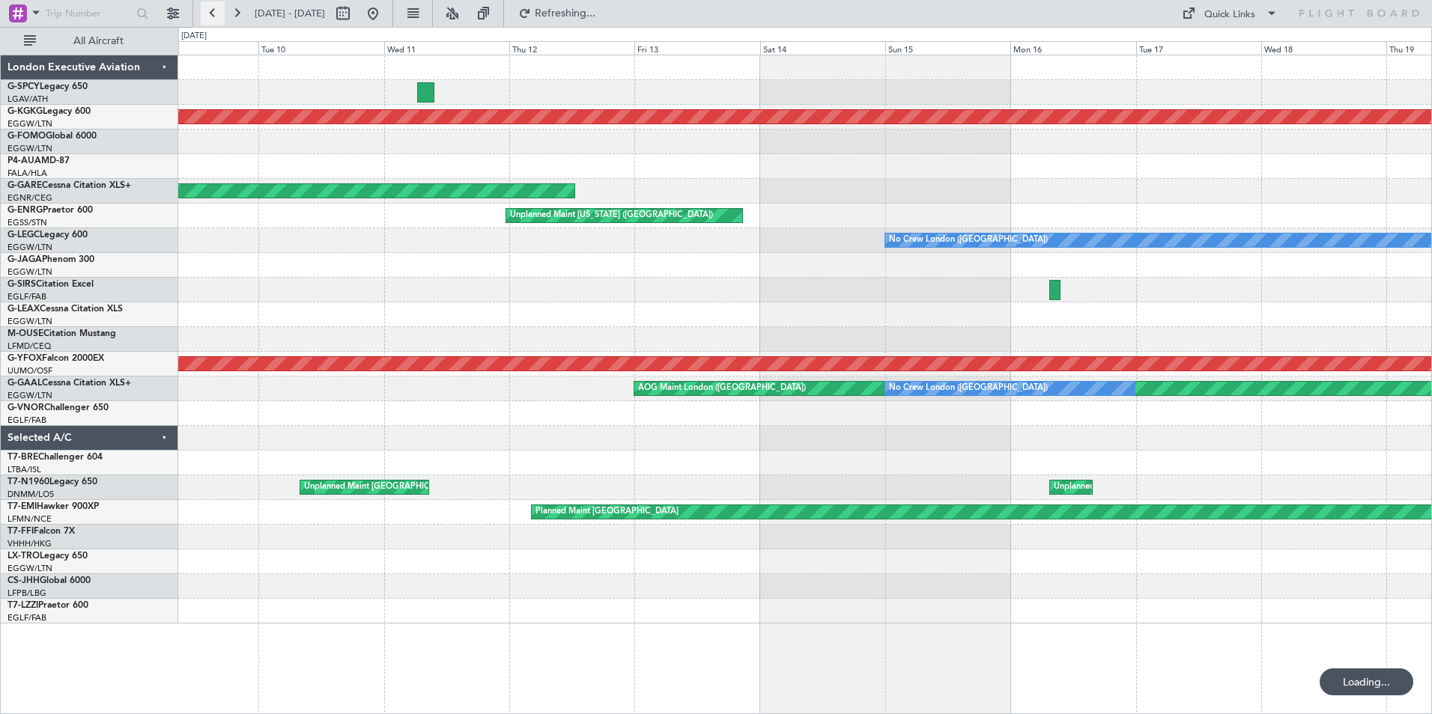
click at [216, 13] on button at bounding box center [213, 13] width 24 height 24
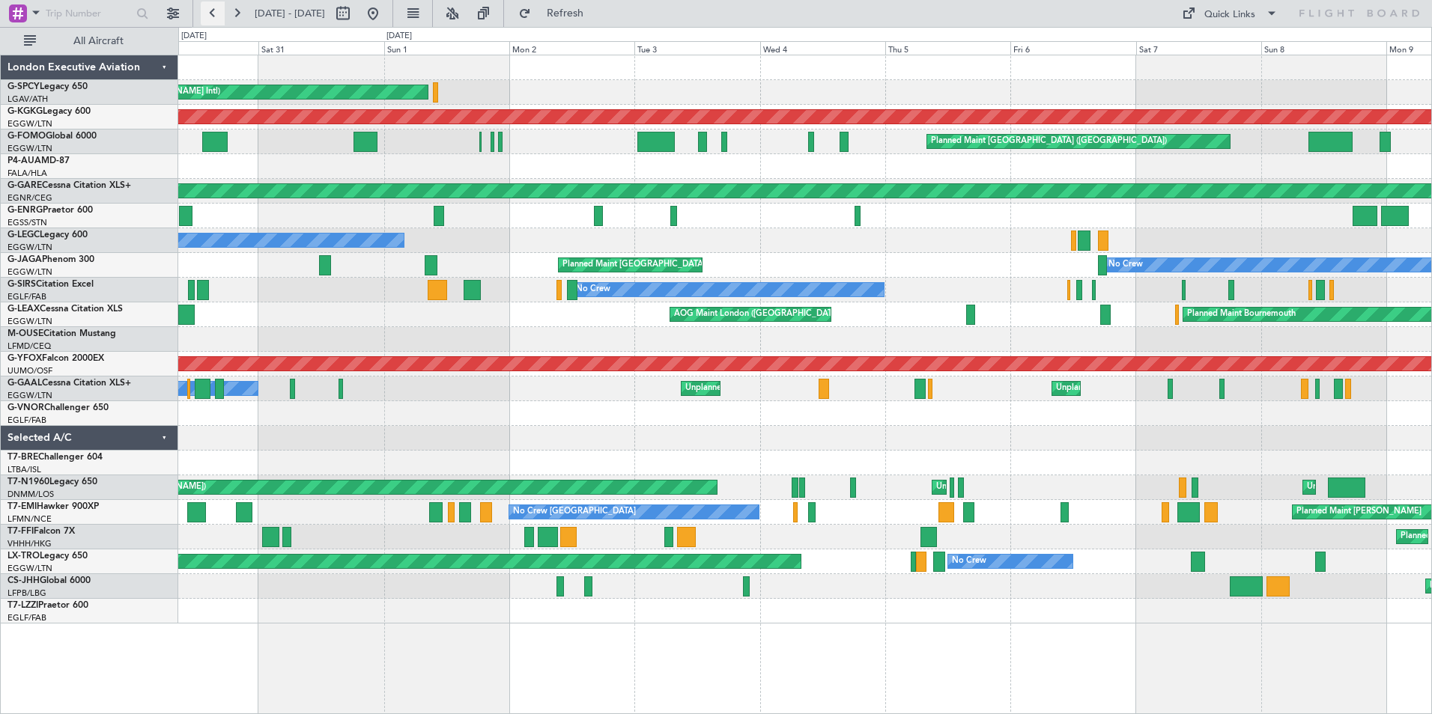
click at [210, 19] on button at bounding box center [213, 13] width 24 height 24
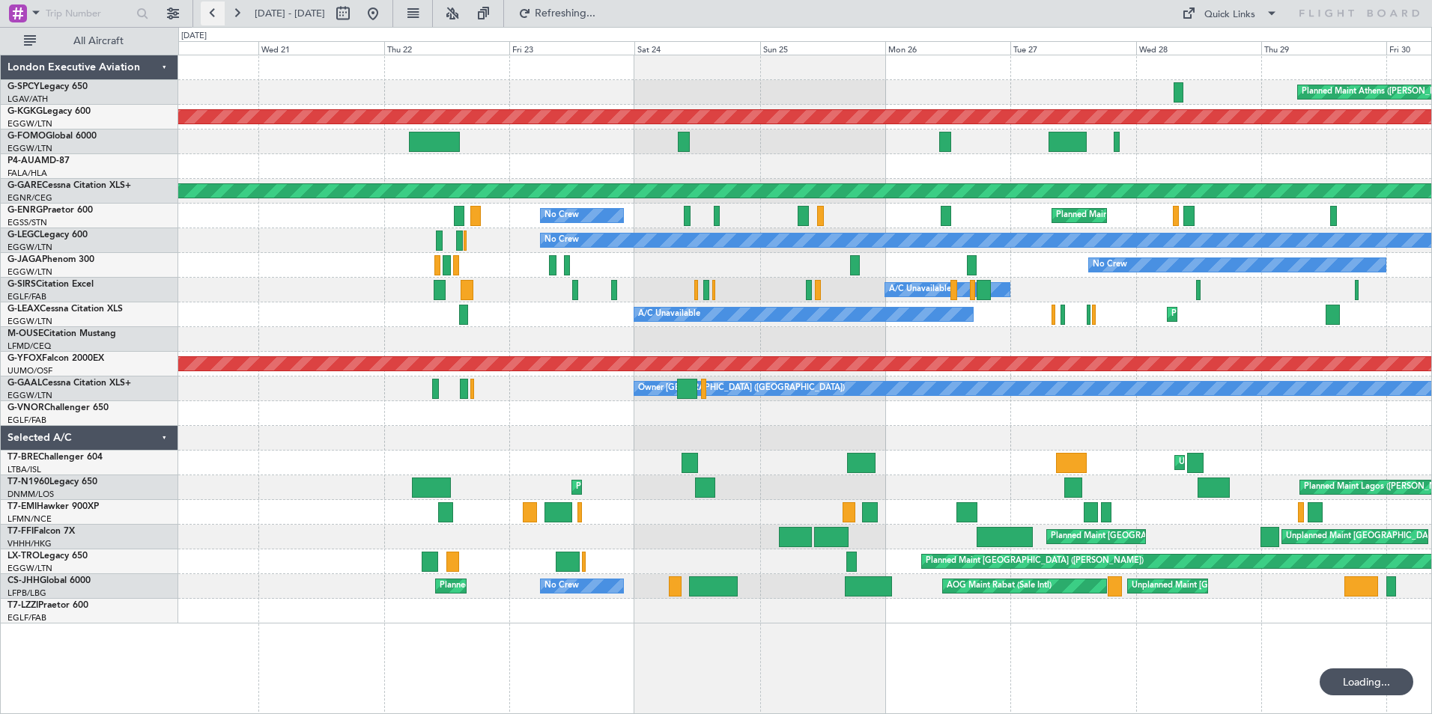
click at [210, 19] on button at bounding box center [213, 13] width 24 height 24
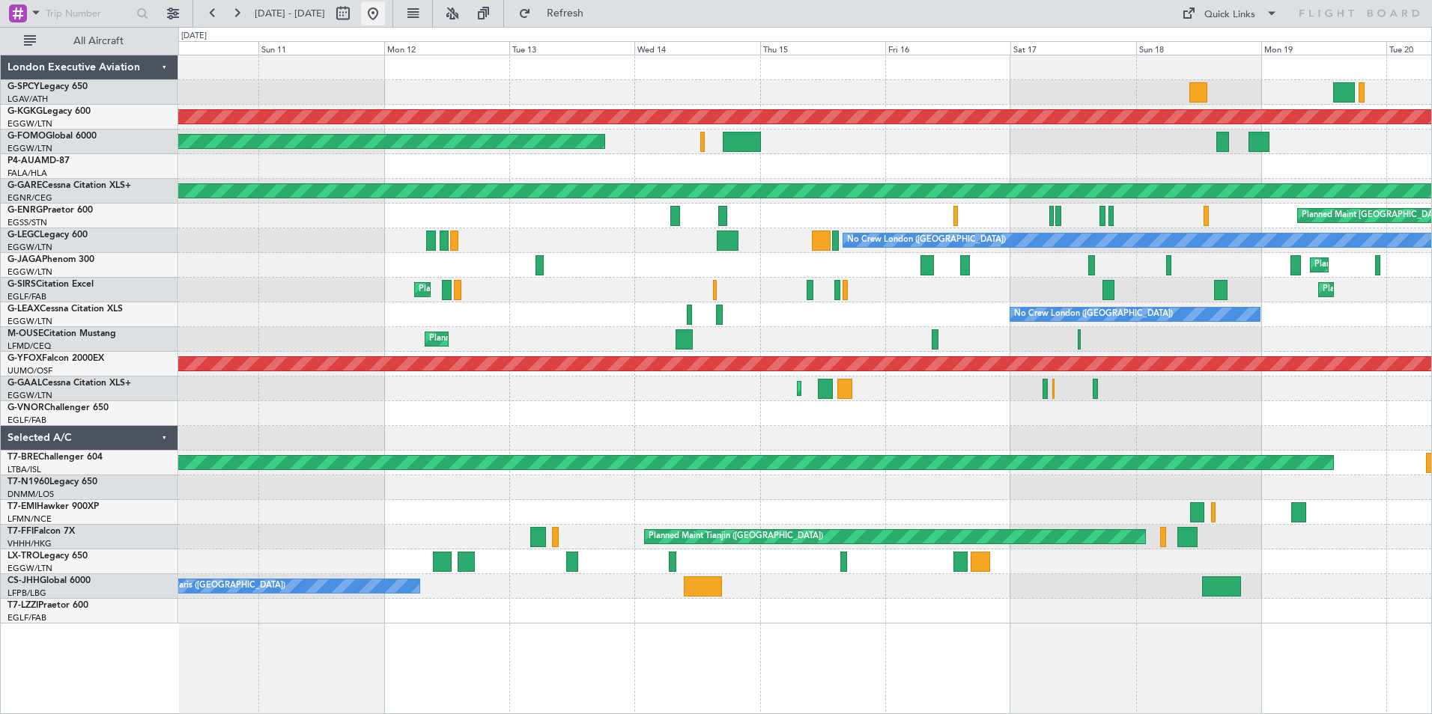
click at [385, 10] on button at bounding box center [373, 13] width 24 height 24
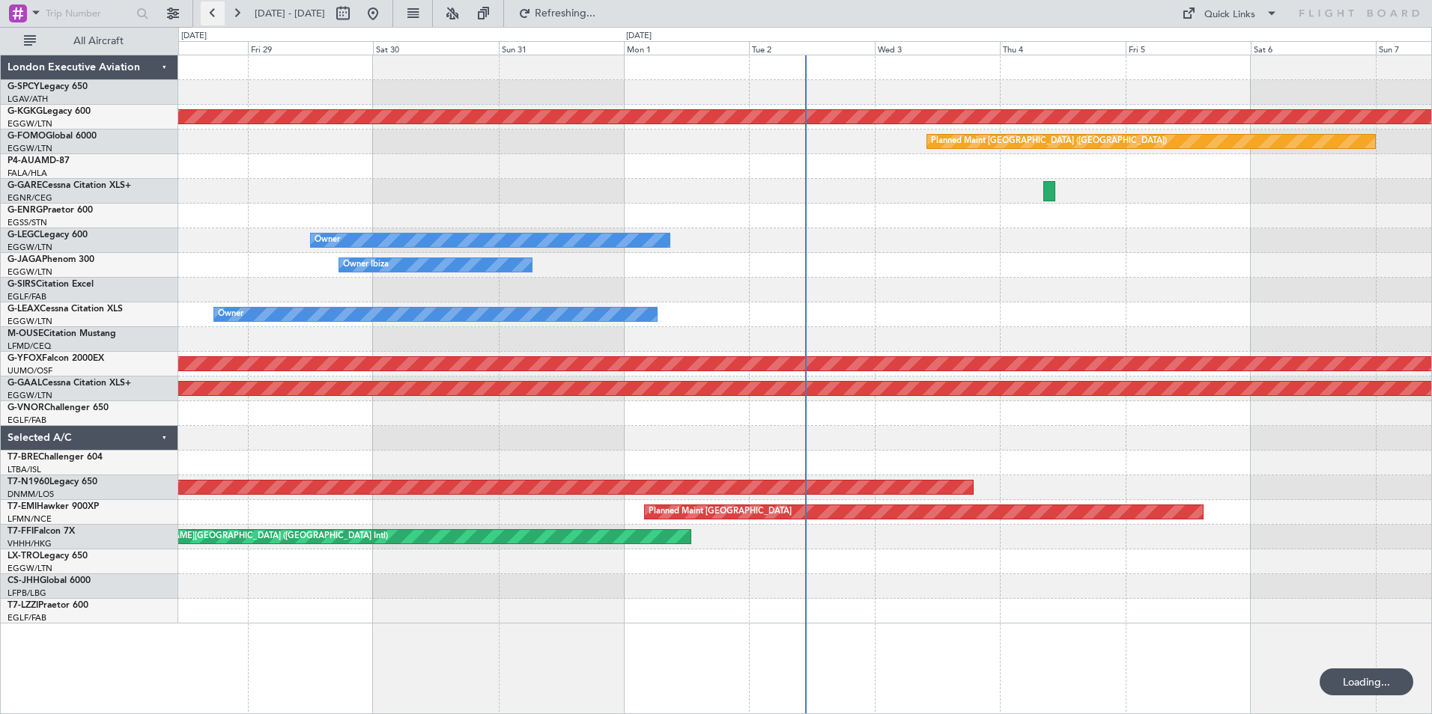
click at [213, 11] on button at bounding box center [213, 13] width 24 height 24
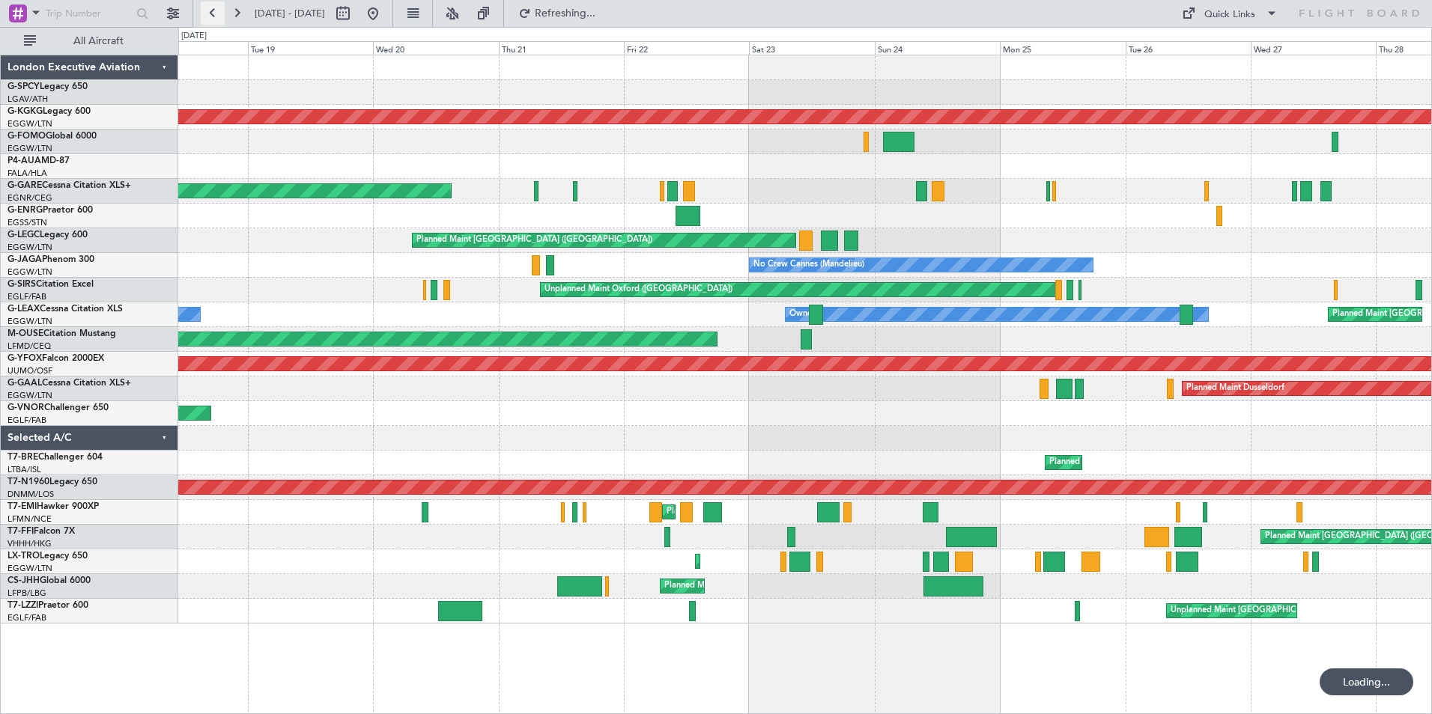
click at [213, 11] on button at bounding box center [213, 13] width 24 height 24
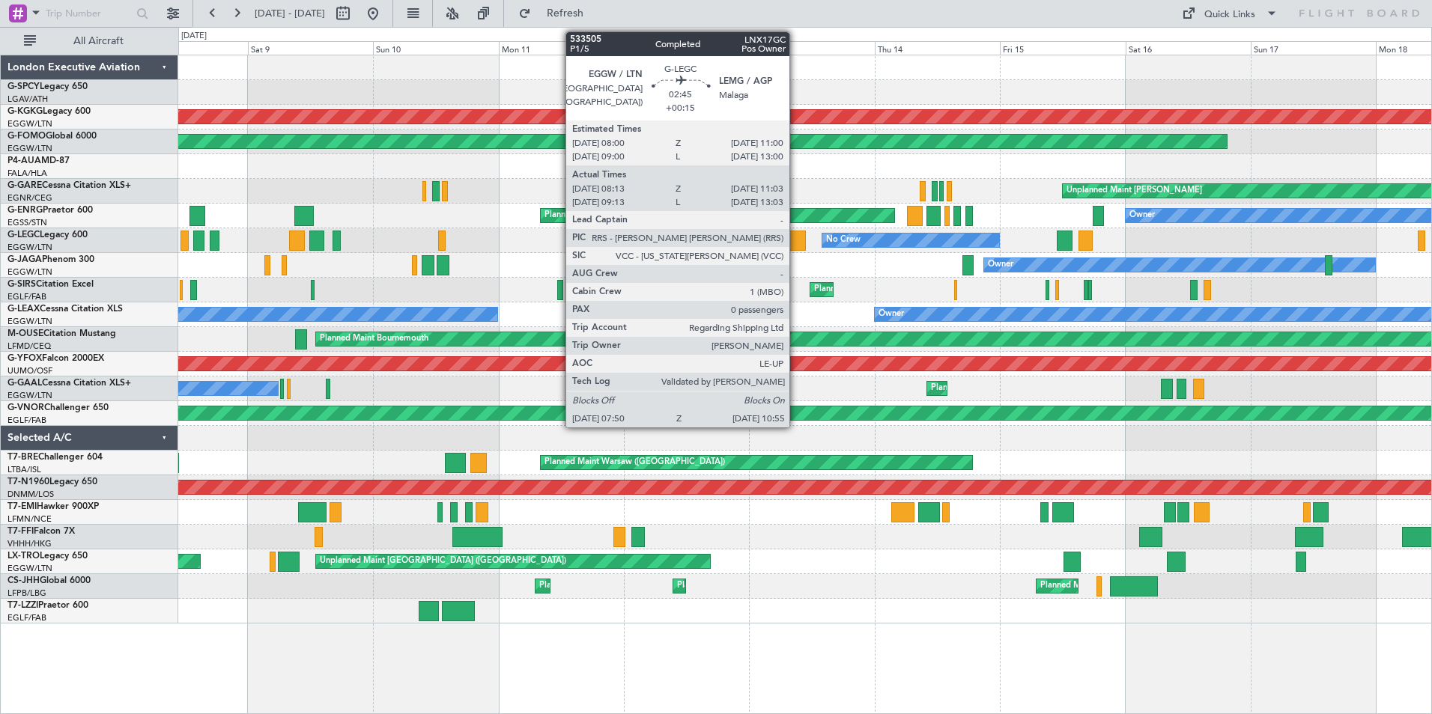
click at [796, 240] on div at bounding box center [797, 241] width 16 height 20
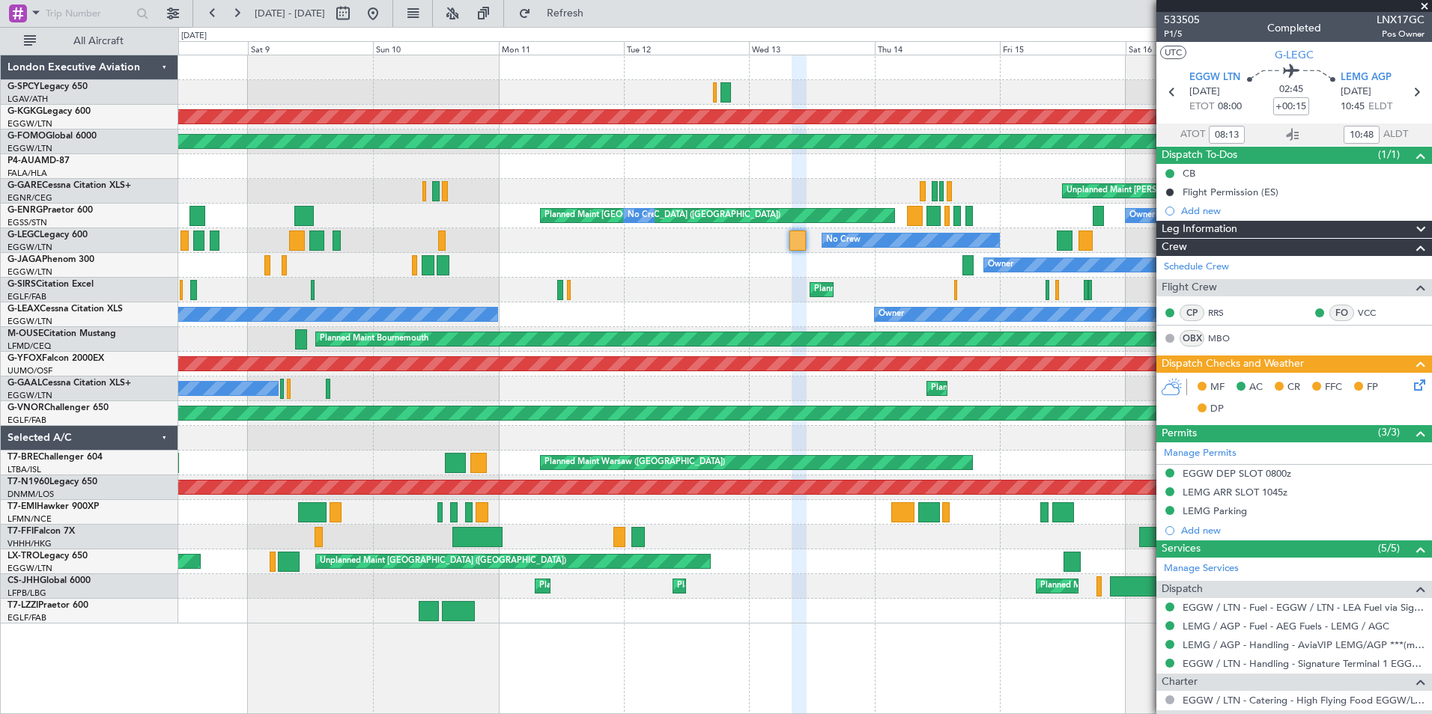
click at [1425, 4] on span at bounding box center [1424, 6] width 15 height 13
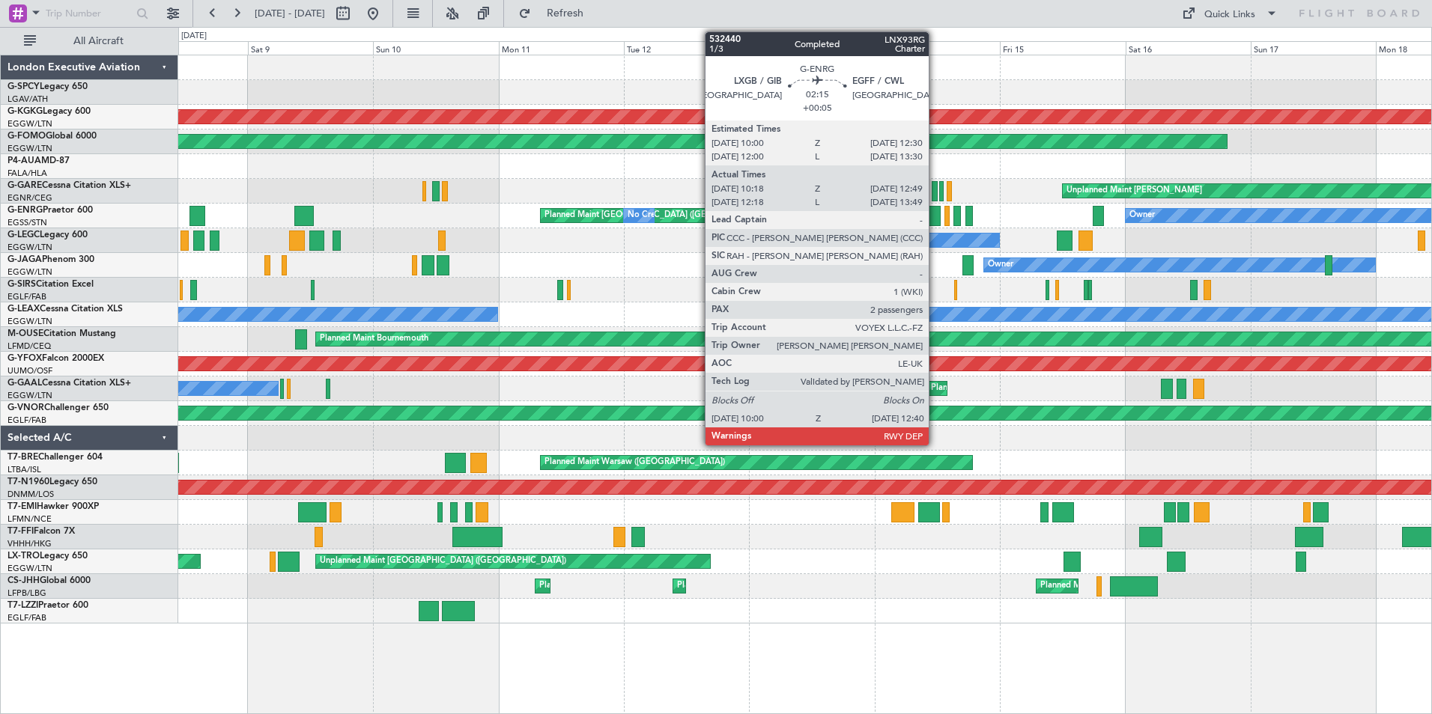
click at [935, 216] on div at bounding box center [933, 216] width 14 height 20
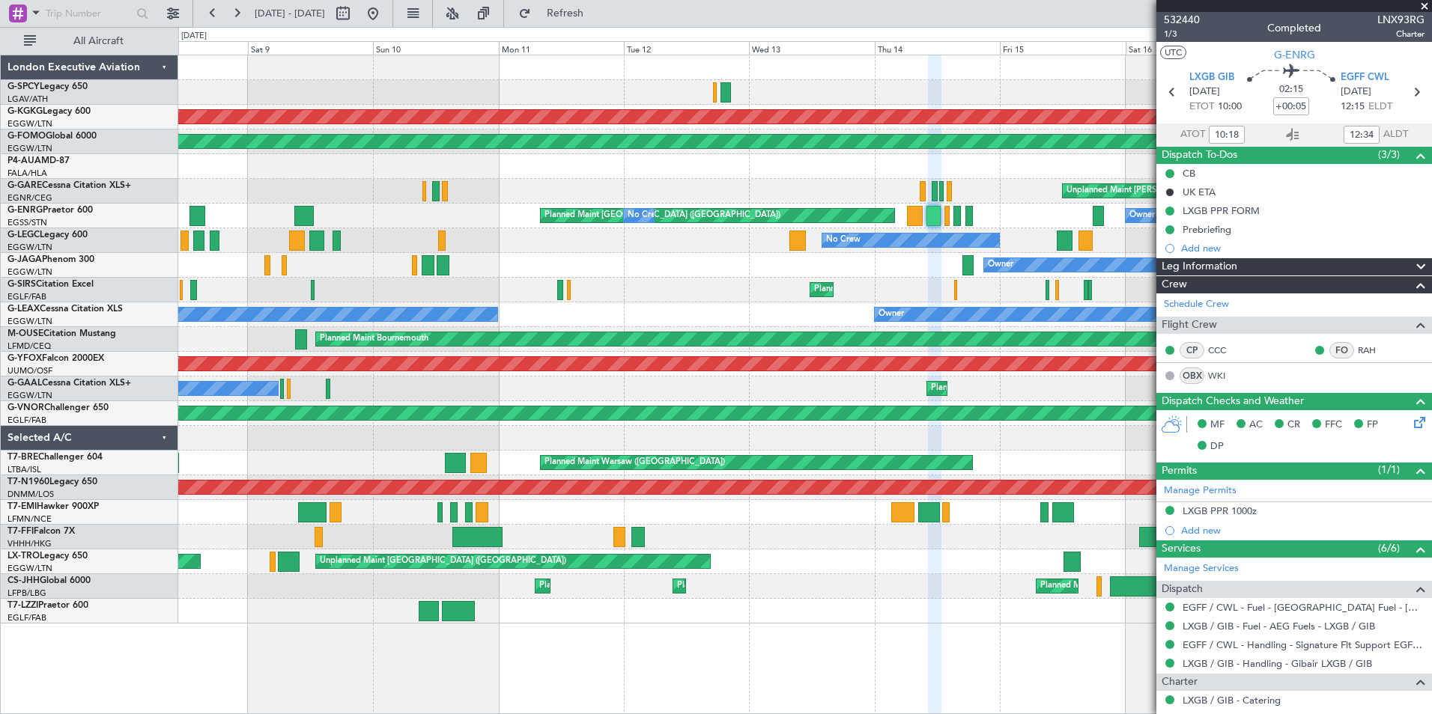
click at [1428, 8] on span at bounding box center [1424, 6] width 15 height 13
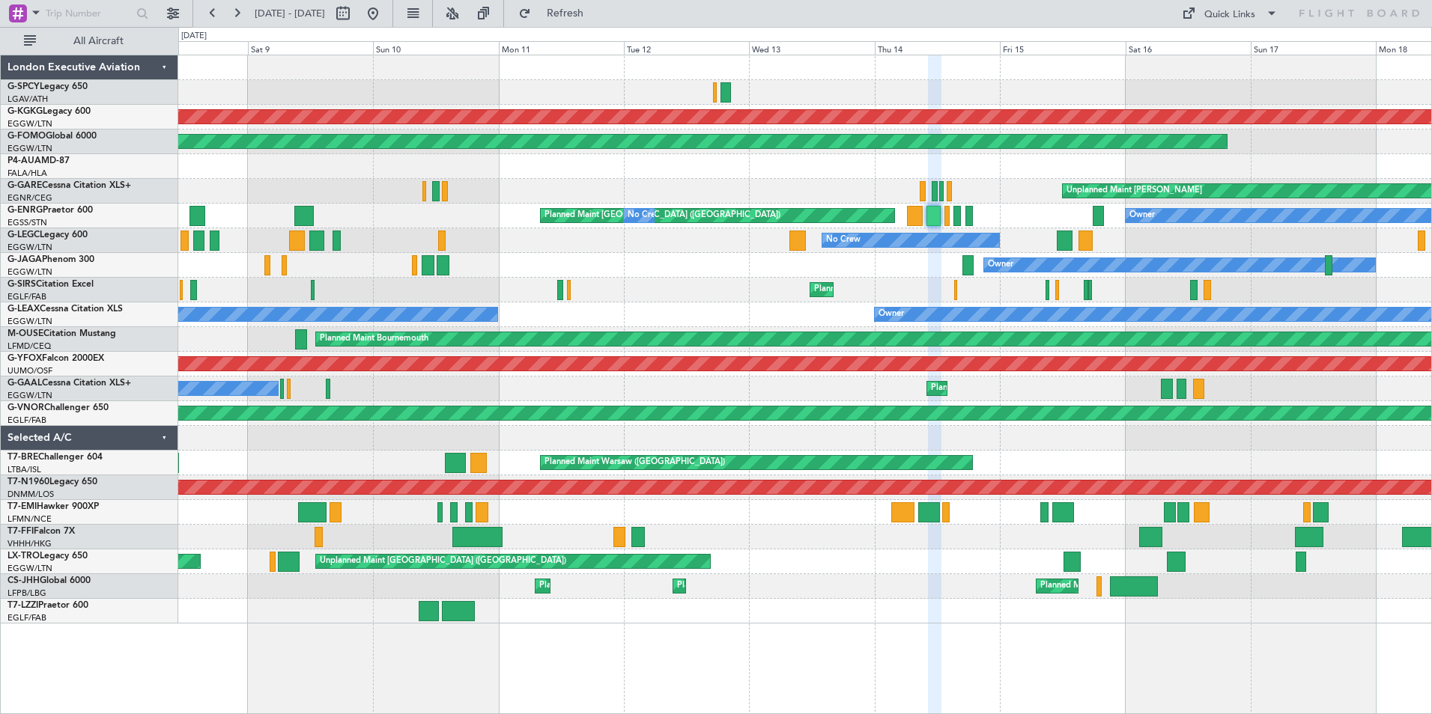
type input "0"
click at [213, 14] on button at bounding box center [213, 13] width 24 height 24
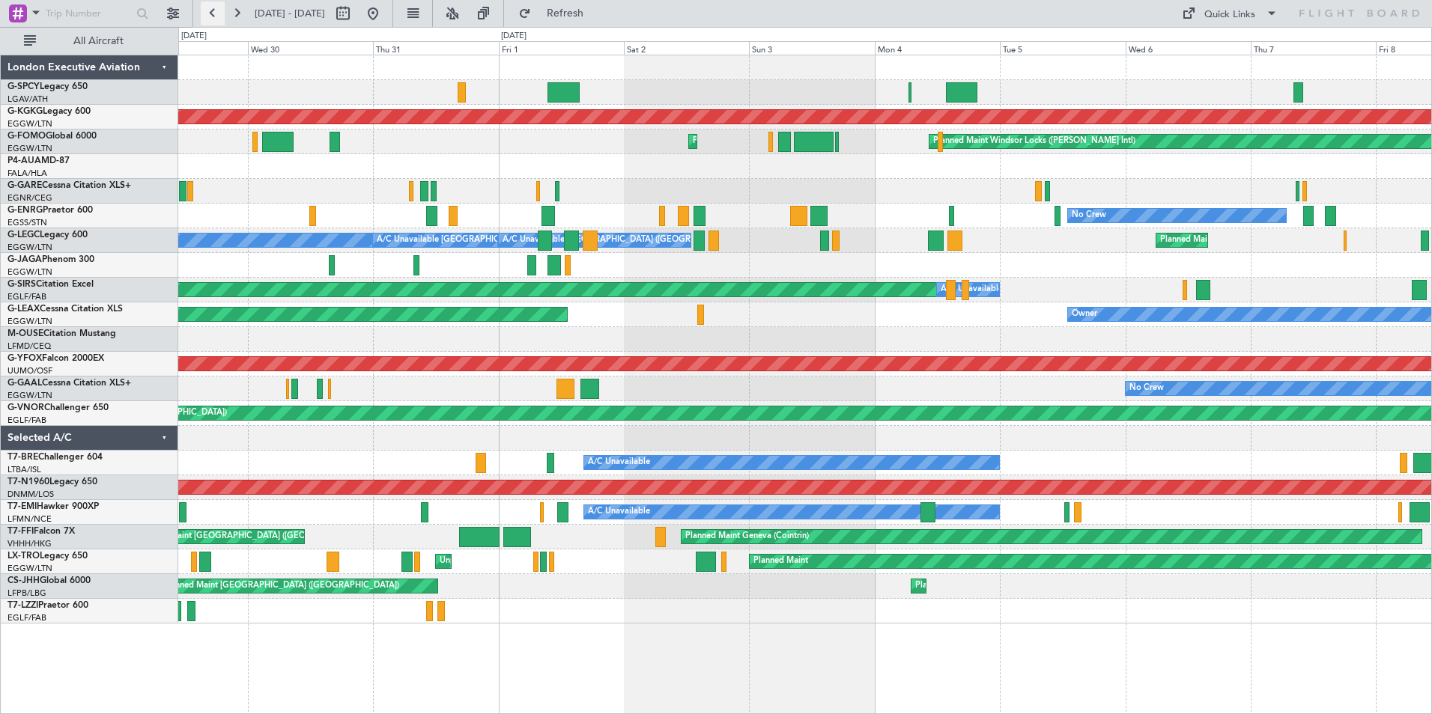
click at [204, 10] on button at bounding box center [213, 13] width 24 height 24
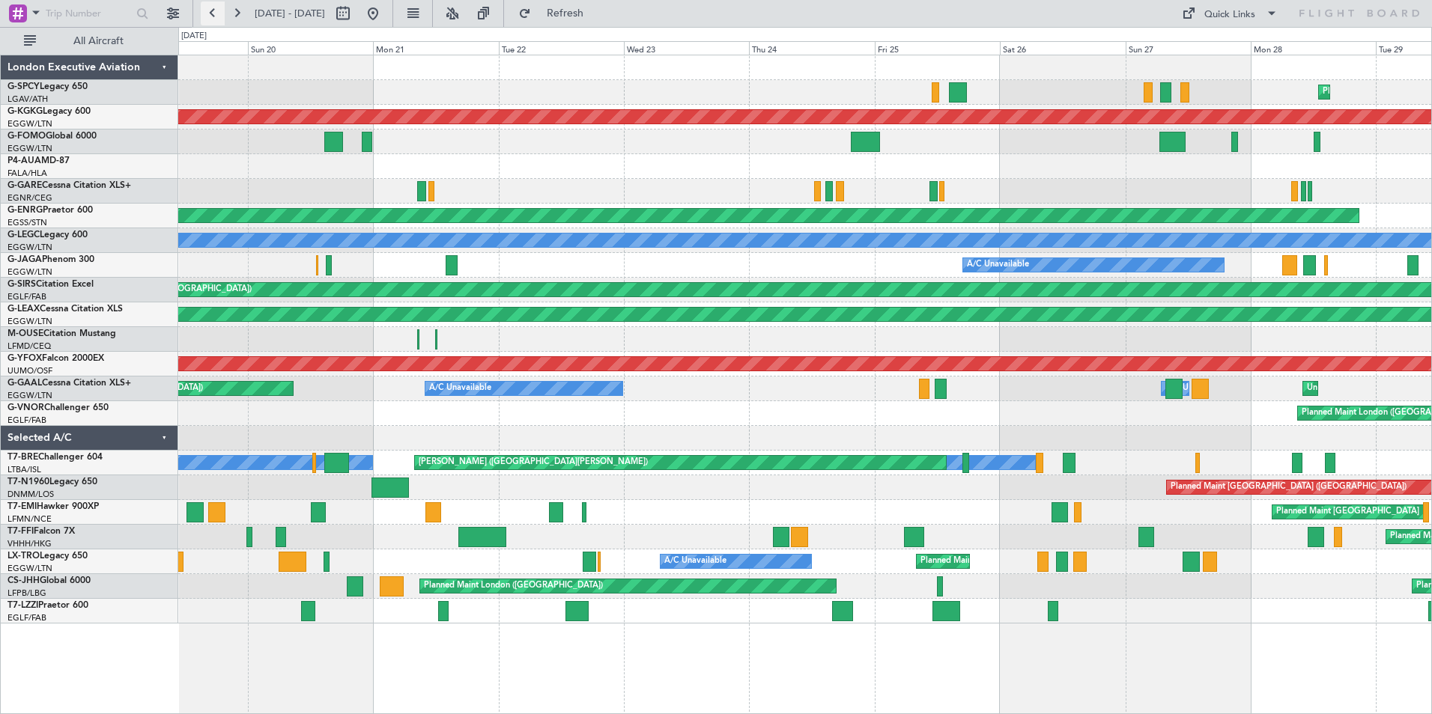
click at [204, 10] on button at bounding box center [213, 13] width 24 height 24
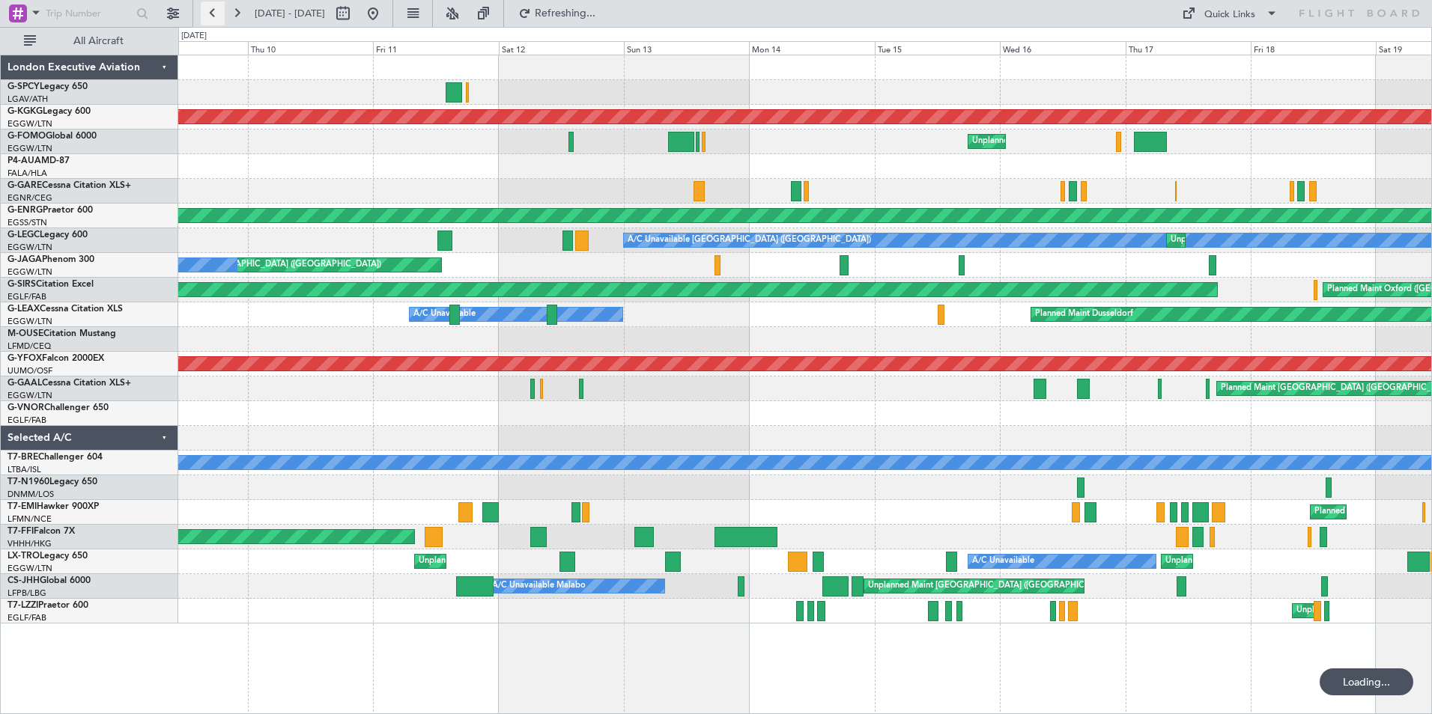
click at [204, 10] on button at bounding box center [213, 13] width 24 height 24
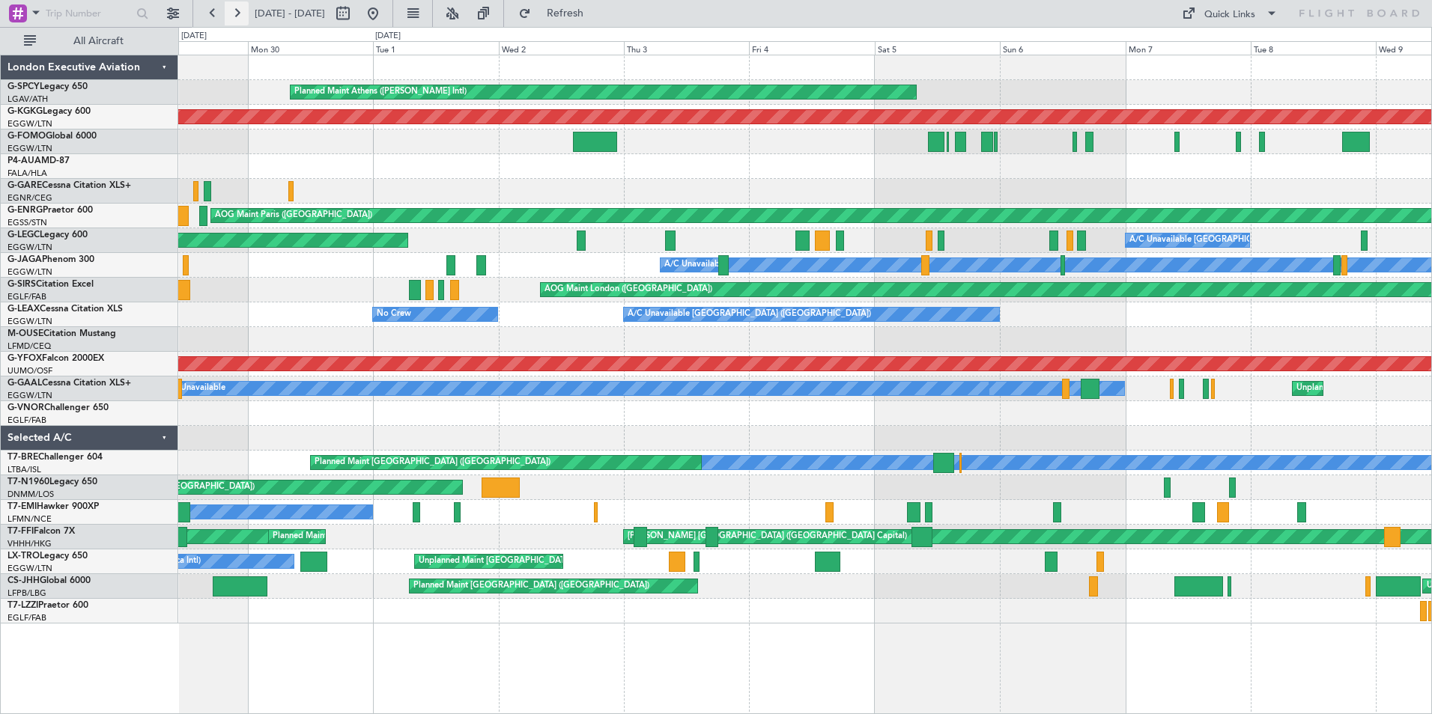
click at [234, 17] on button at bounding box center [237, 13] width 24 height 24
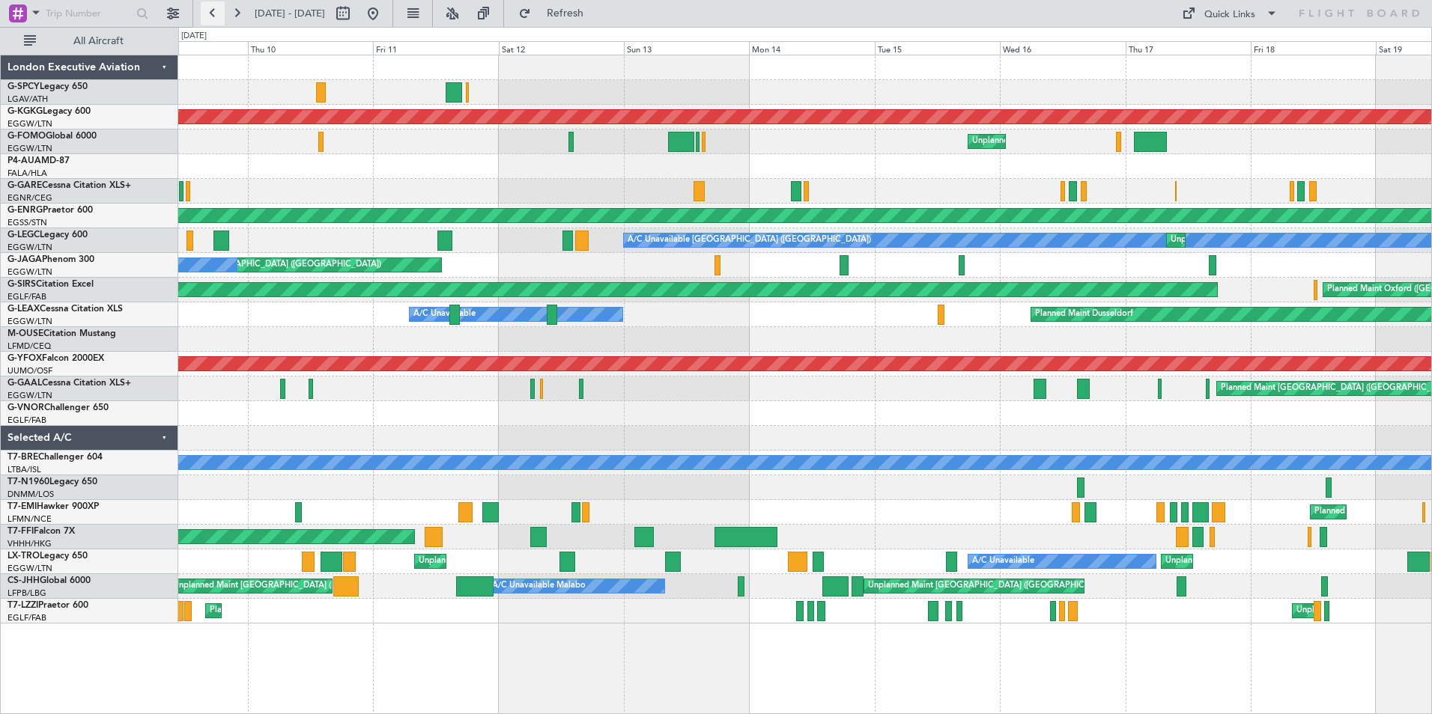
click at [208, 12] on button at bounding box center [213, 13] width 24 height 24
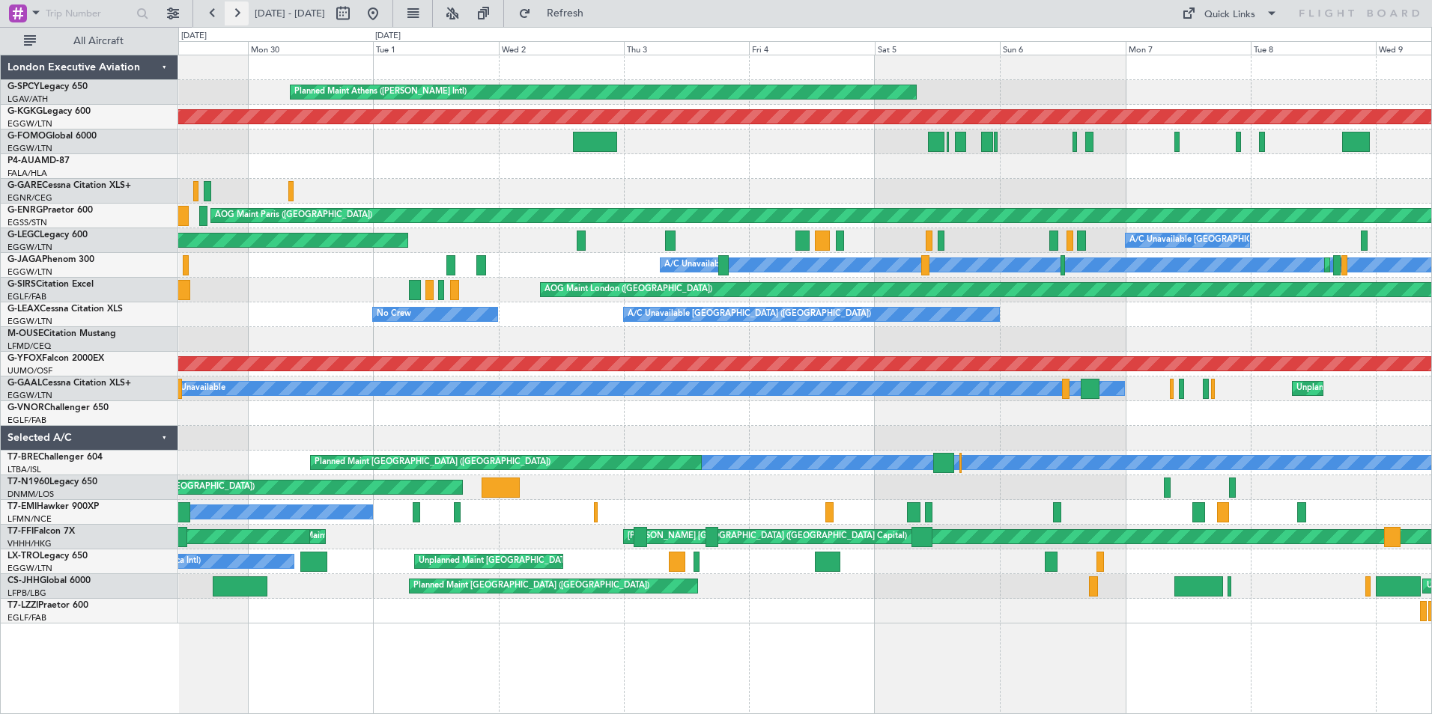
click at [229, 13] on button at bounding box center [237, 13] width 24 height 24
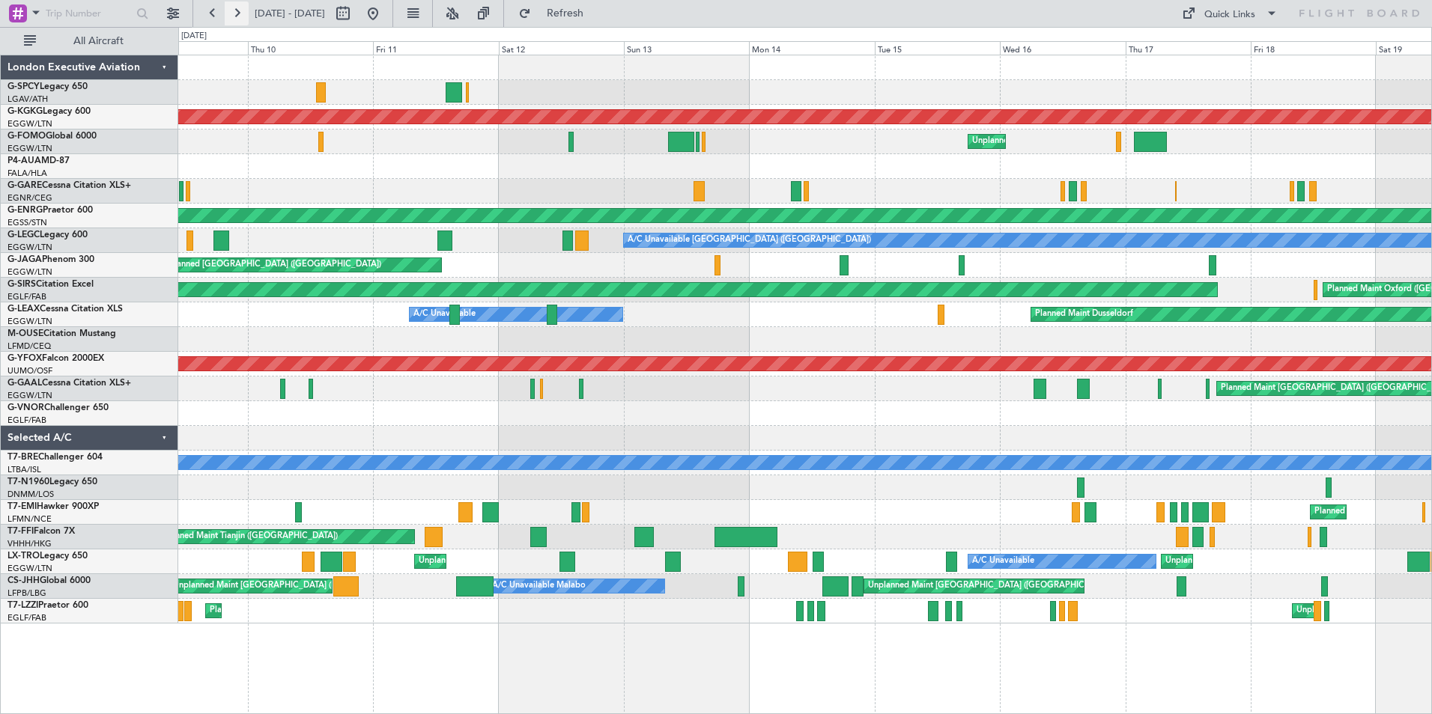
click at [232, 13] on button at bounding box center [237, 13] width 24 height 24
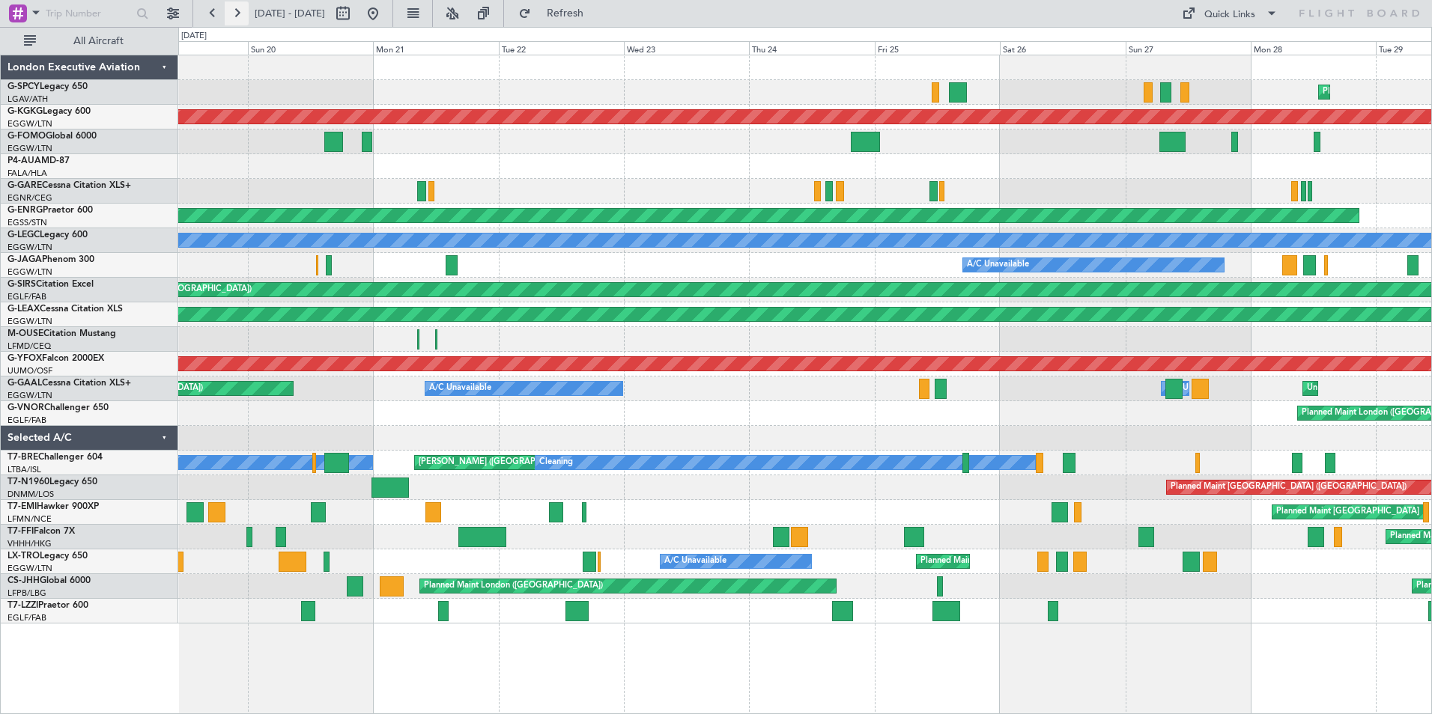
click at [235, 16] on button at bounding box center [237, 13] width 24 height 24
